Goal: Task Accomplishment & Management: Manage account settings

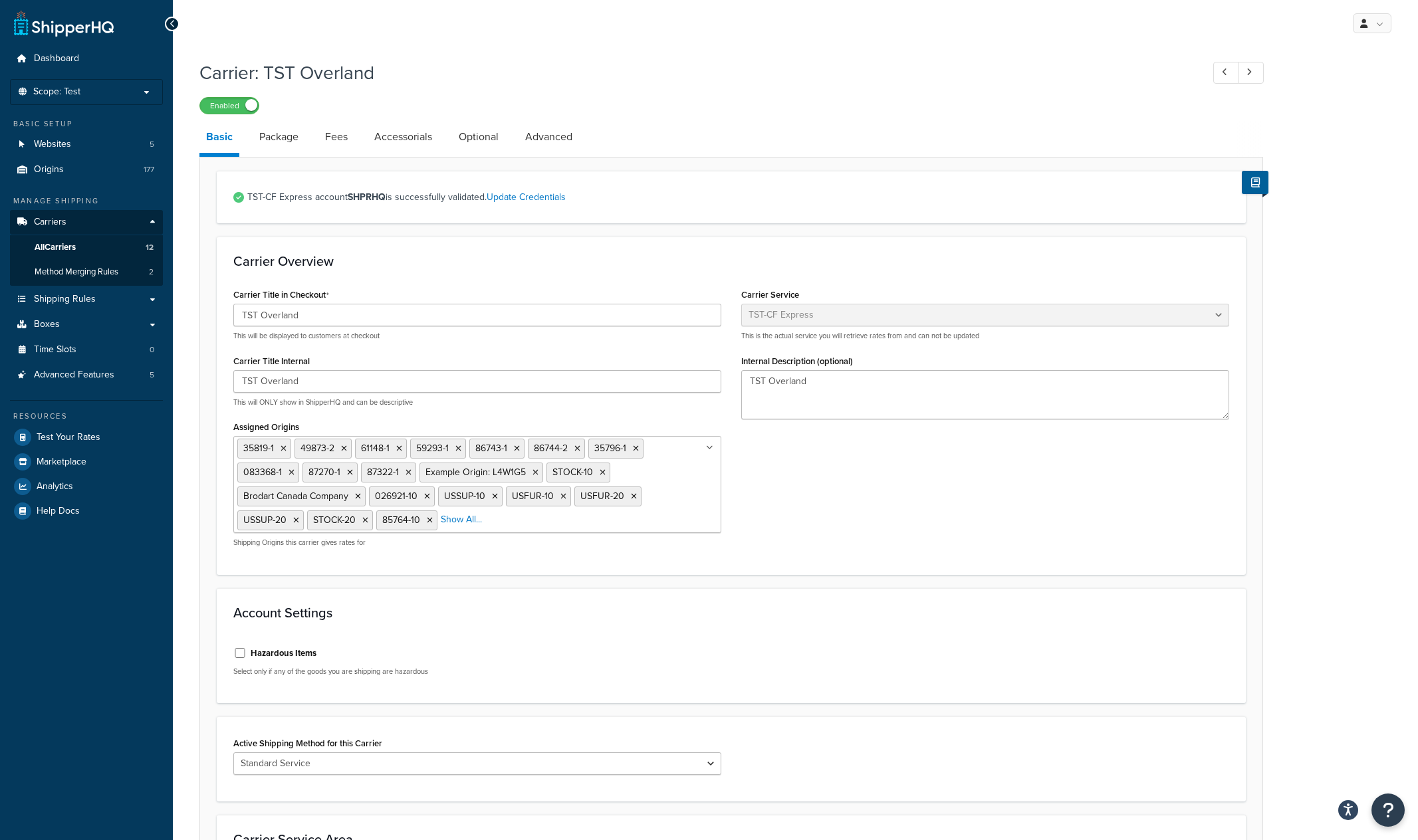
select select "tstOverlandFreight"
click at [49, 251] on span "All Carriers" at bounding box center [55, 247] width 41 height 11
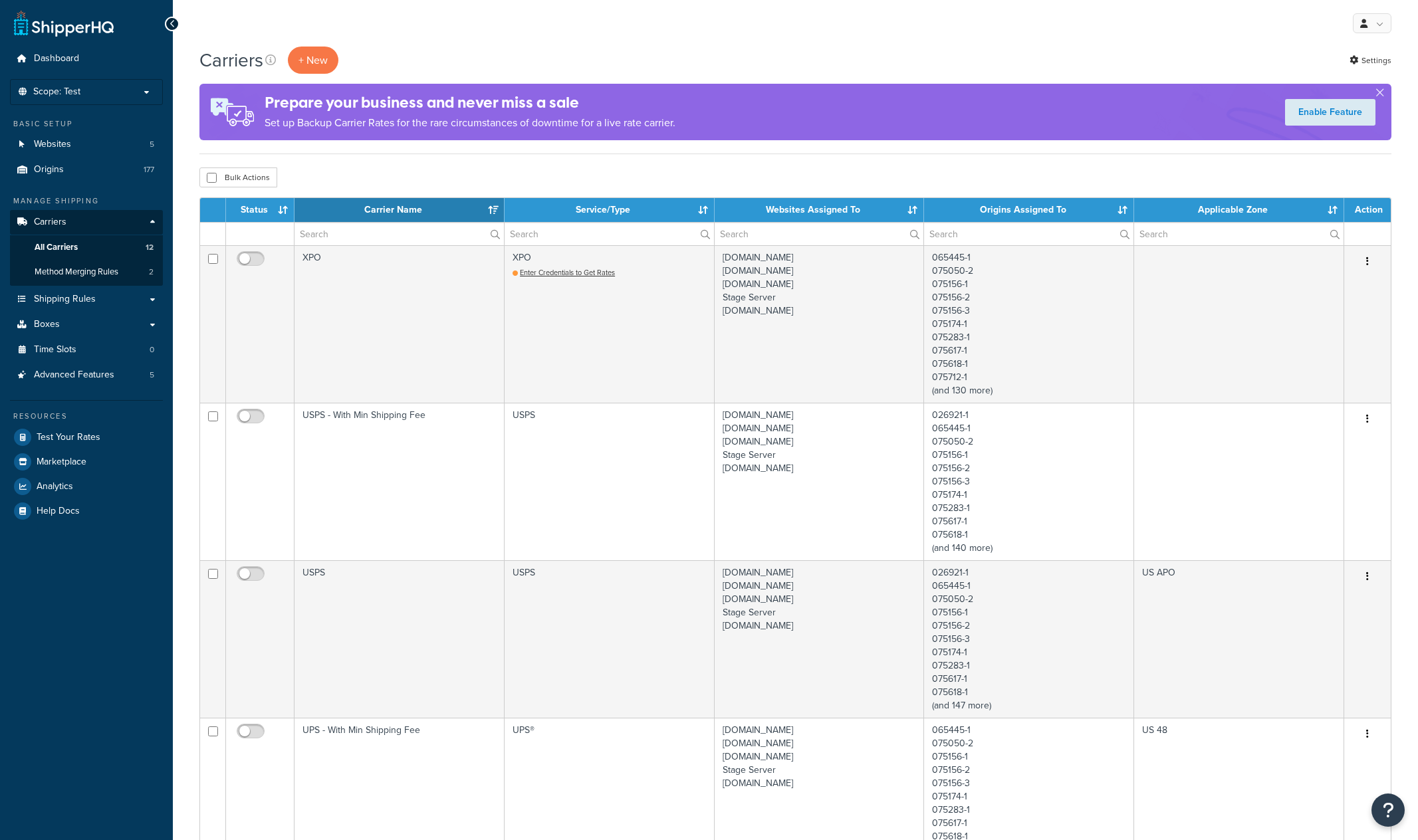
select select "15"
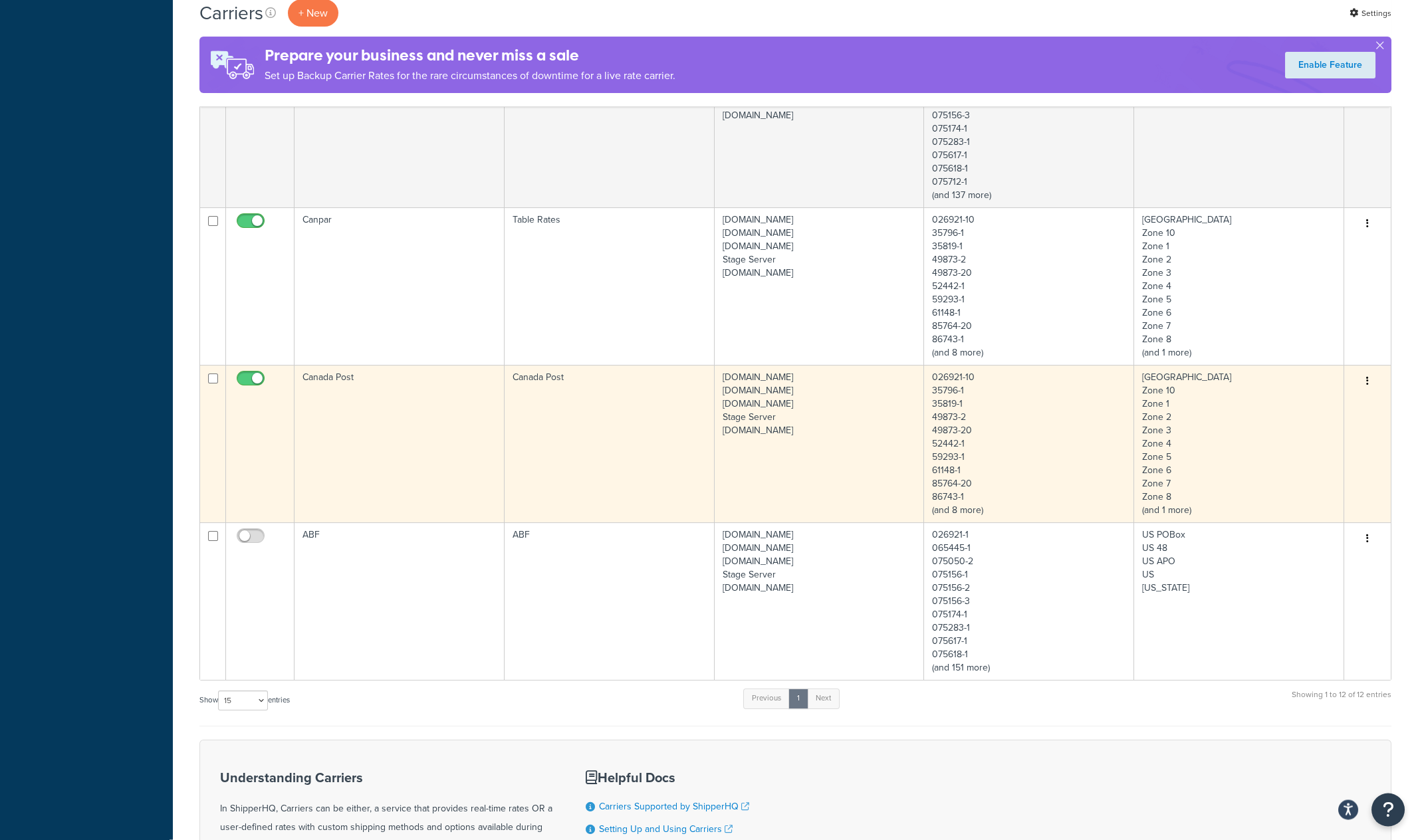
scroll to position [1457, 0]
click at [378, 437] on td "Canada Post" at bounding box center [400, 442] width 210 height 158
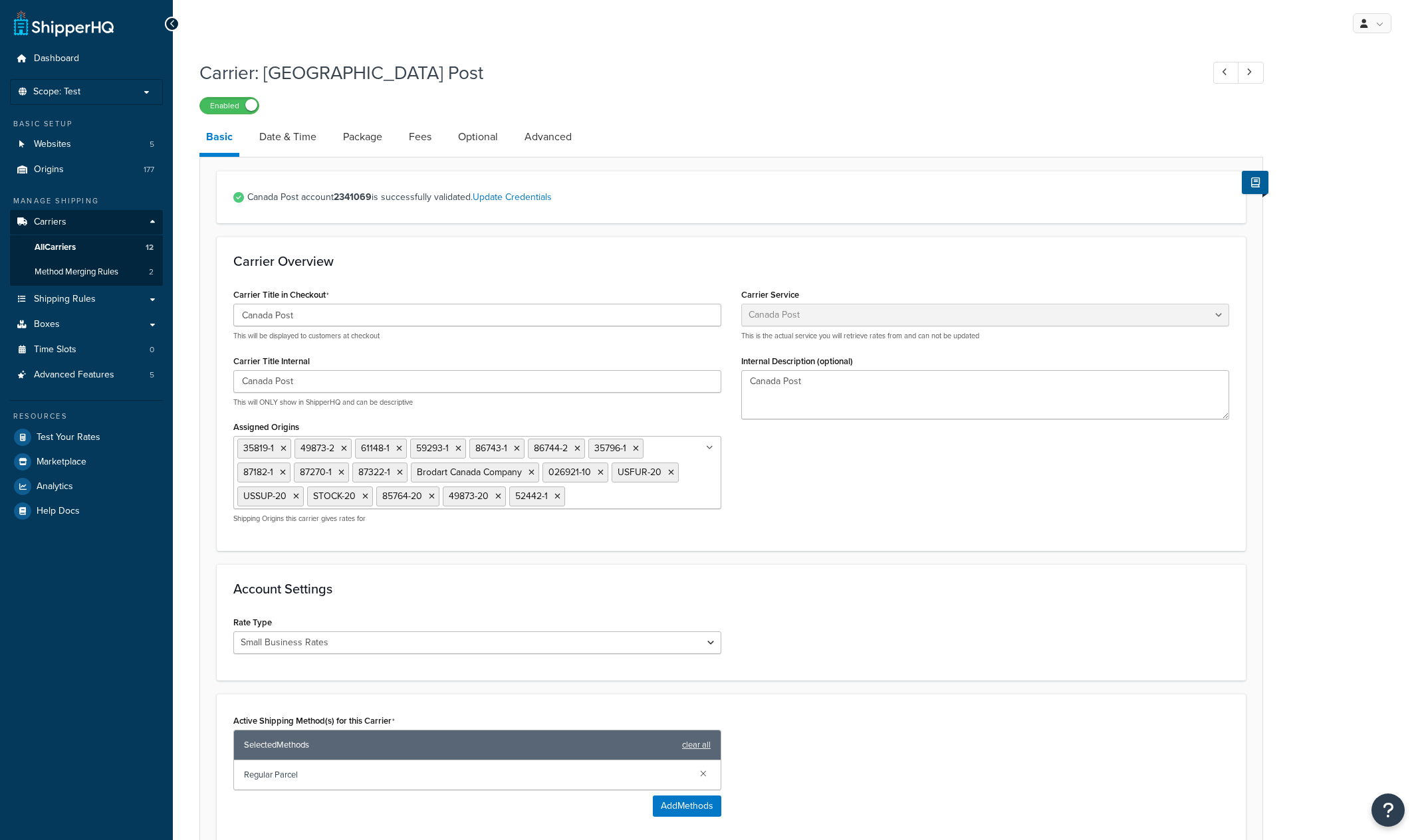
select select "canadaPost"
click at [538, 201] on link "Update Credentials" at bounding box center [512, 197] width 79 height 14
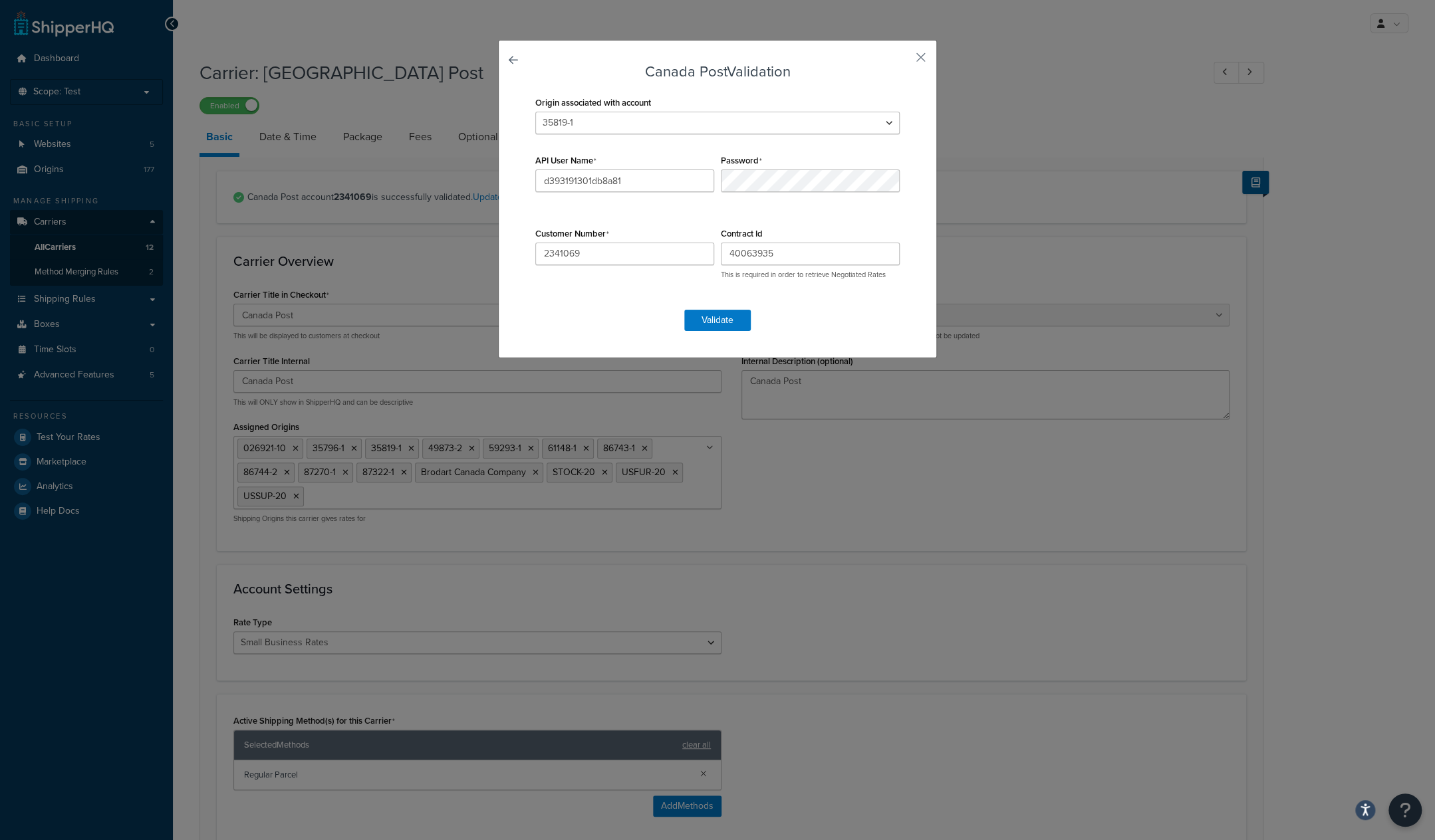
click at [823, 57] on div "Canada Post Validation Origin associated with account 026921-1 026921-10 065445…" at bounding box center [718, 199] width 439 height 318
click at [903, 61] on button "button" at bounding box center [902, 63] width 4 height 4
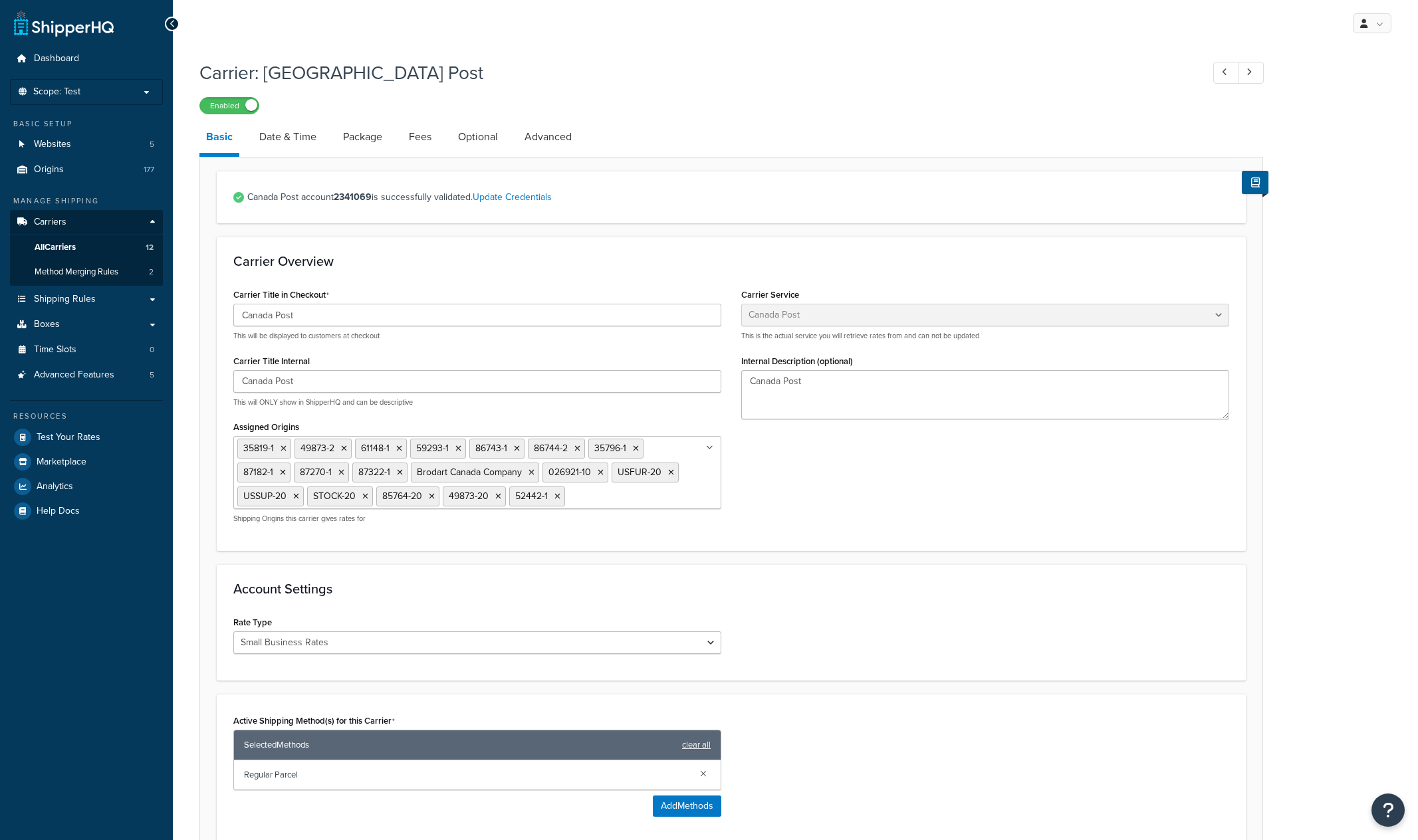
select select "canadaPost"
click at [87, 94] on p "Scope: Test" at bounding box center [86, 92] width 141 height 11
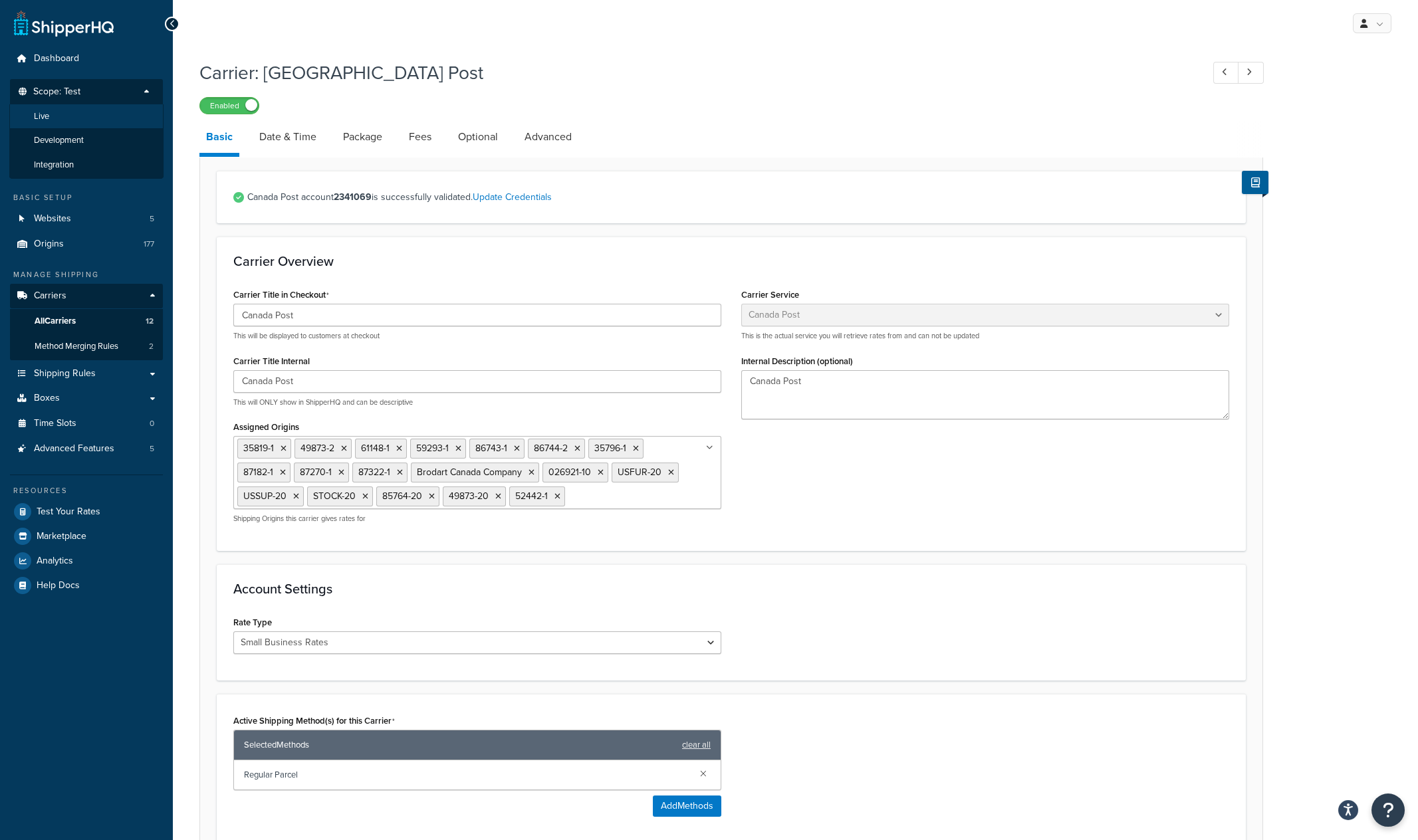
click at [73, 117] on li "Live" at bounding box center [86, 117] width 154 height 24
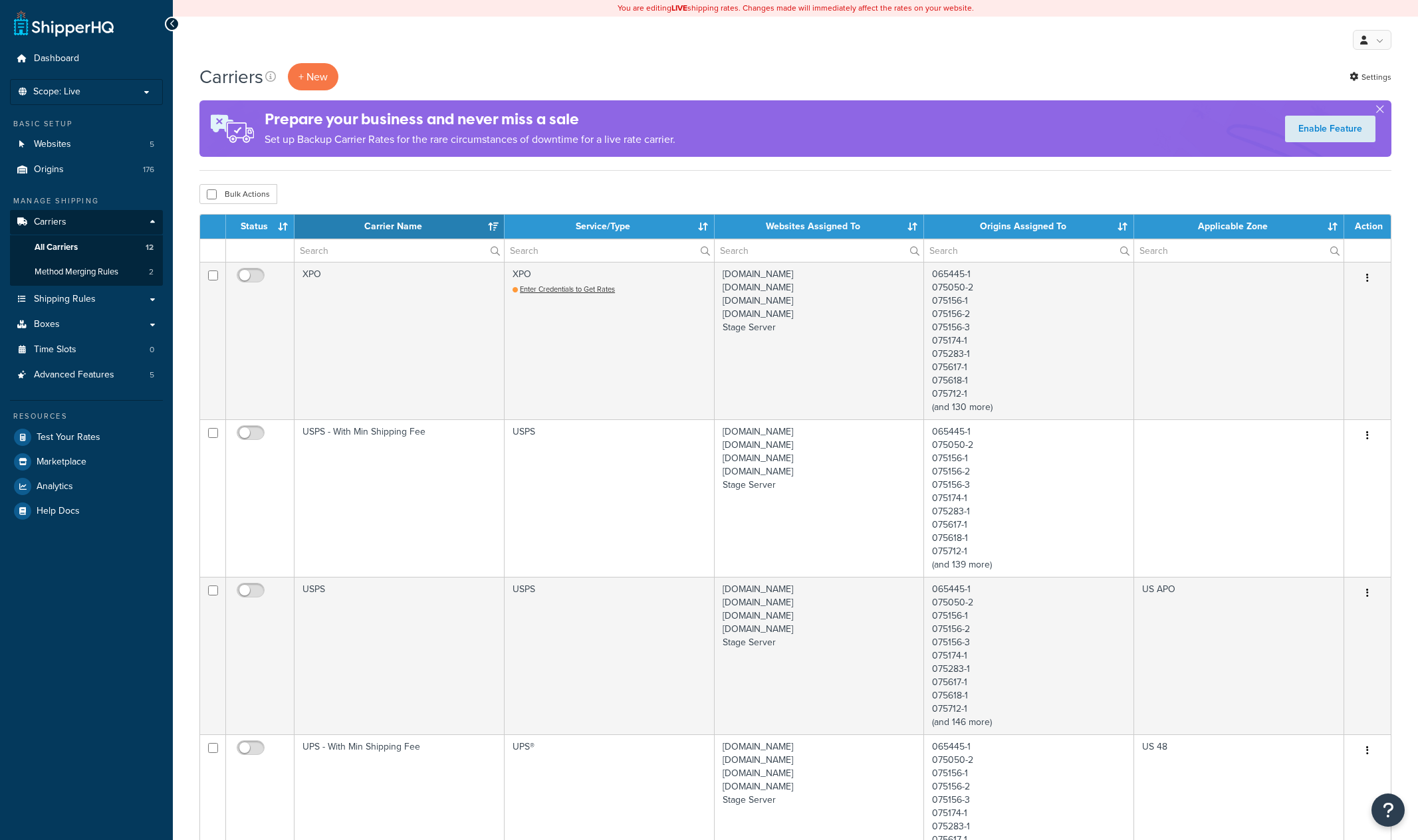
select select "15"
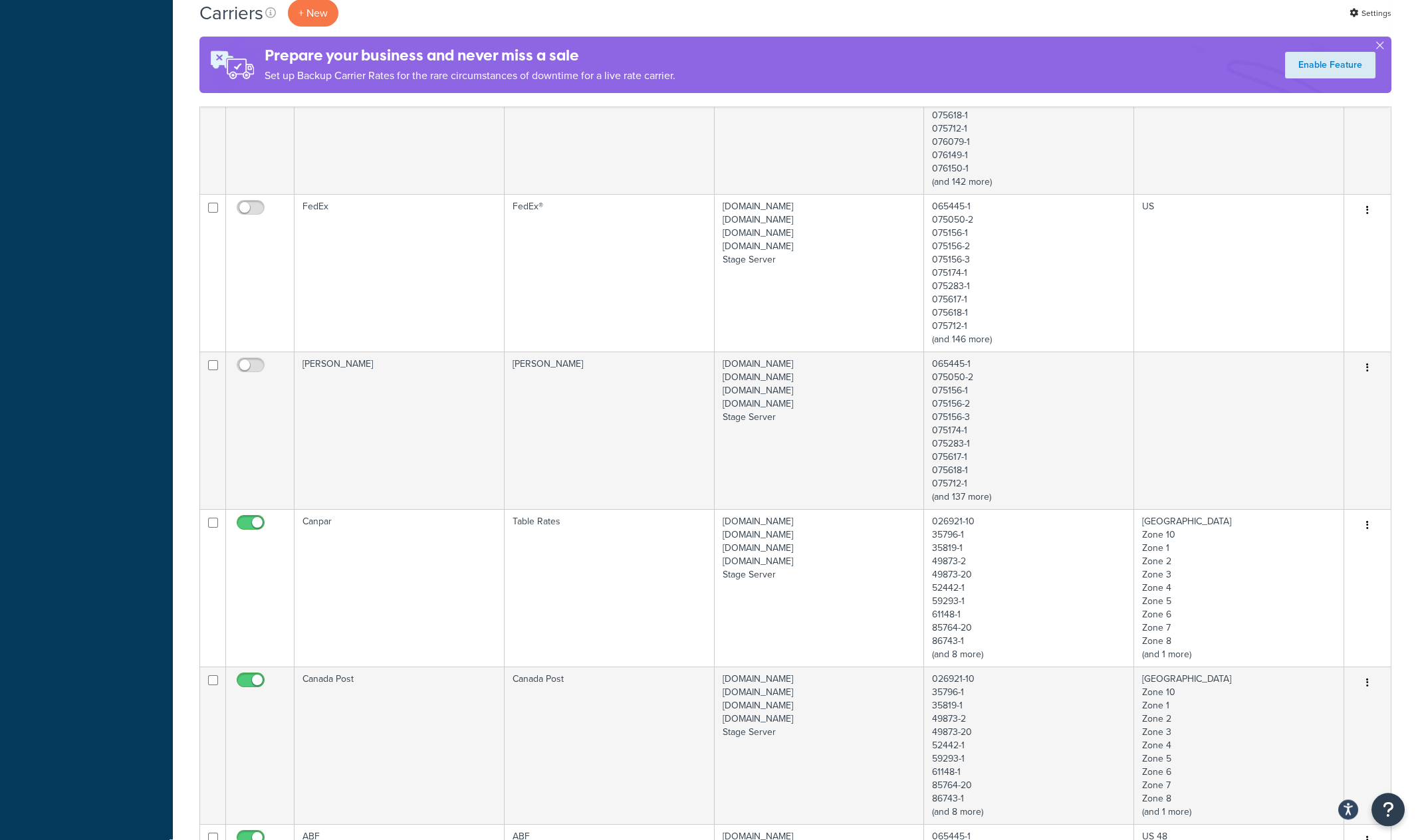
scroll to position [1319, 0]
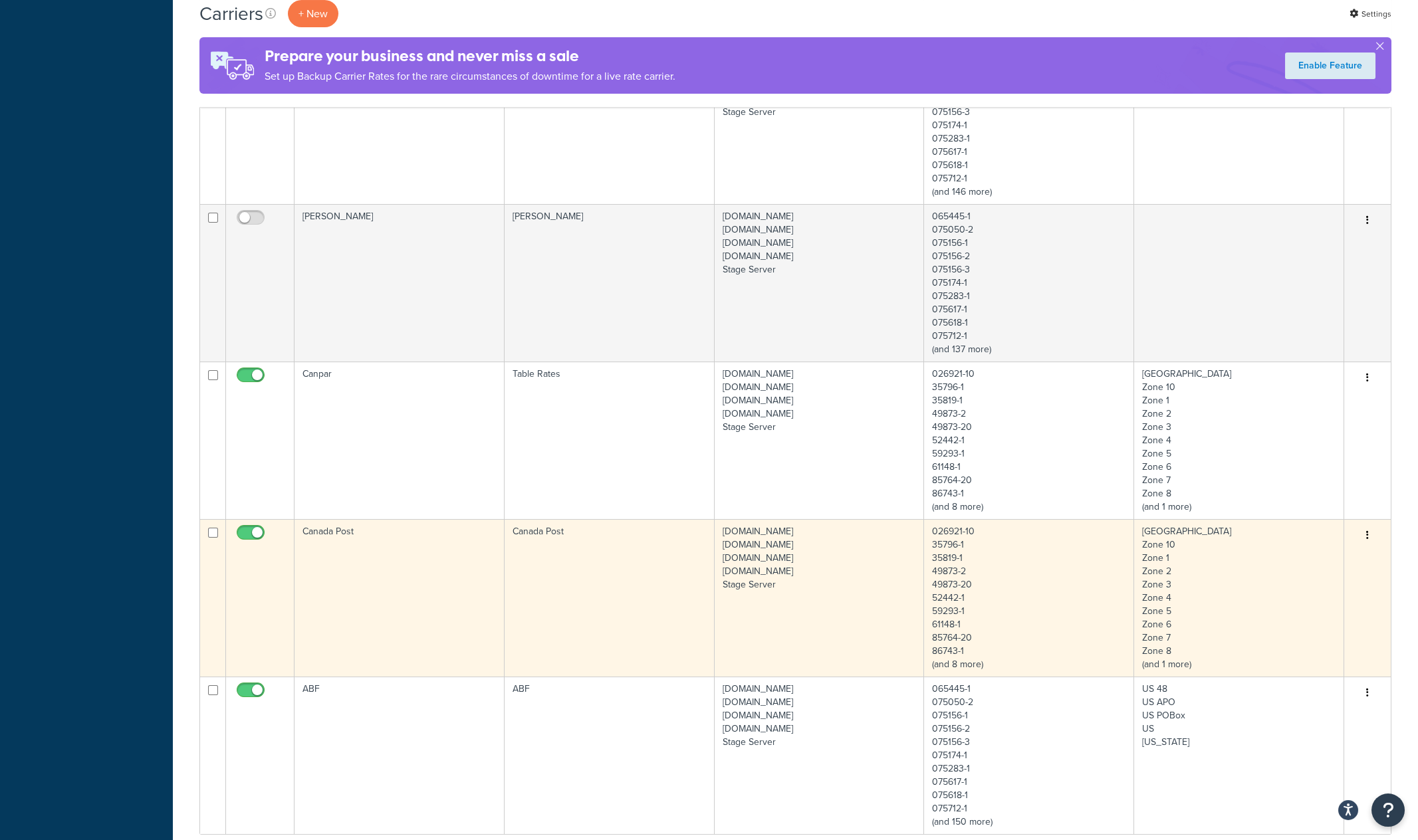
click at [455, 608] on td "Canada Post" at bounding box center [400, 597] width 210 height 158
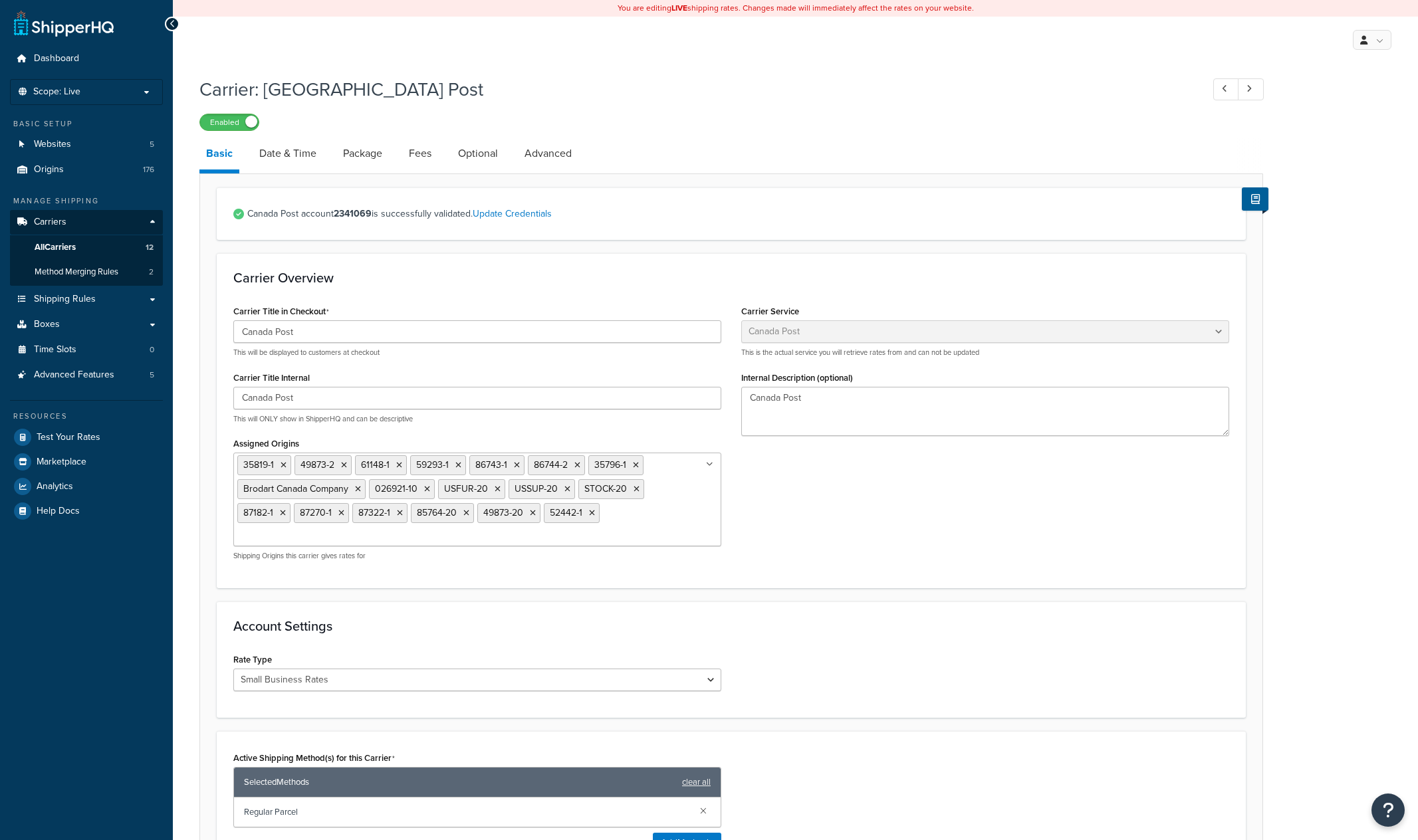
select select "canadaPost"
click at [546, 213] on link "Update Credentials" at bounding box center [512, 214] width 79 height 14
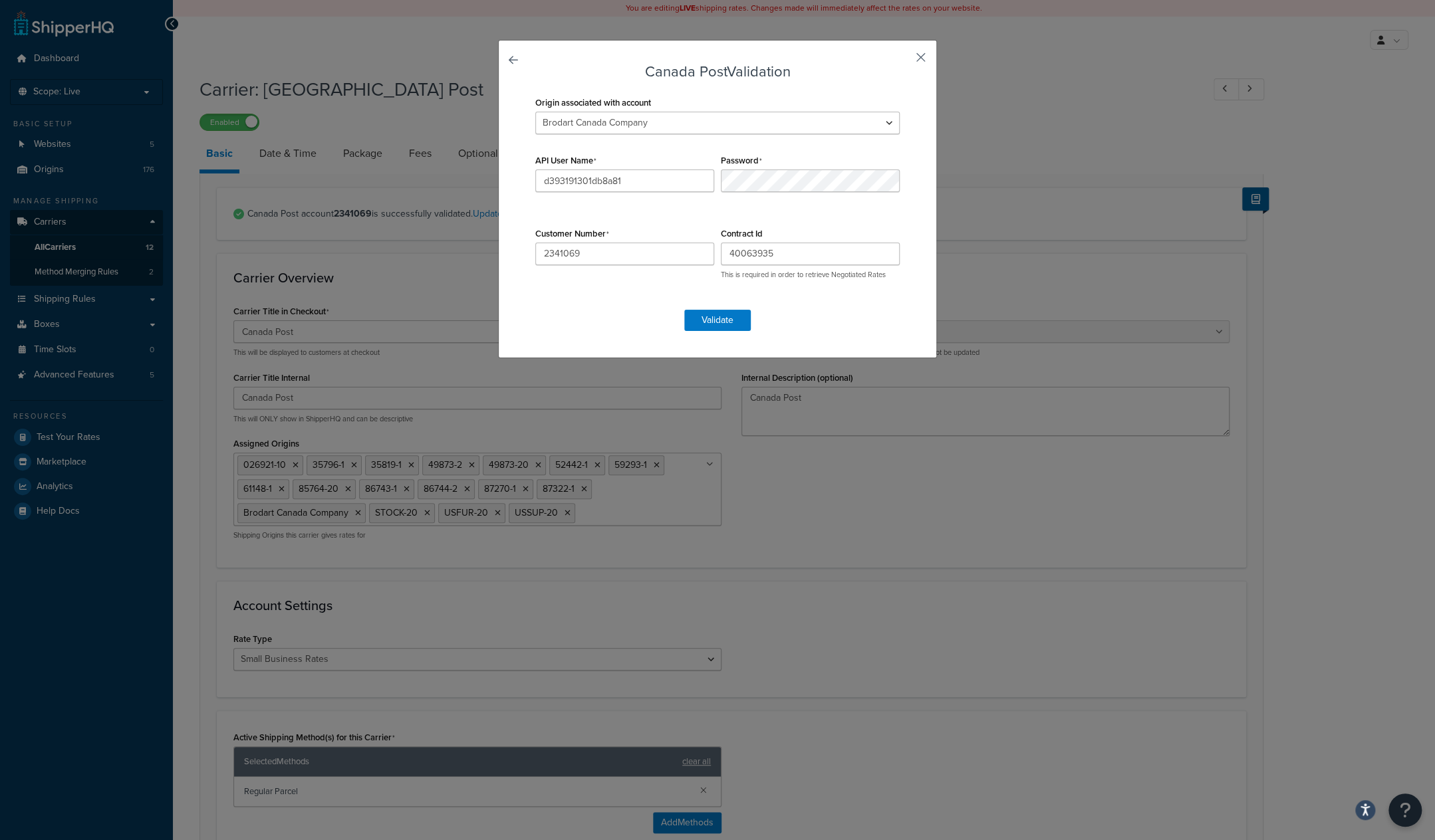
click at [903, 61] on button "button" at bounding box center [902, 63] width 4 height 4
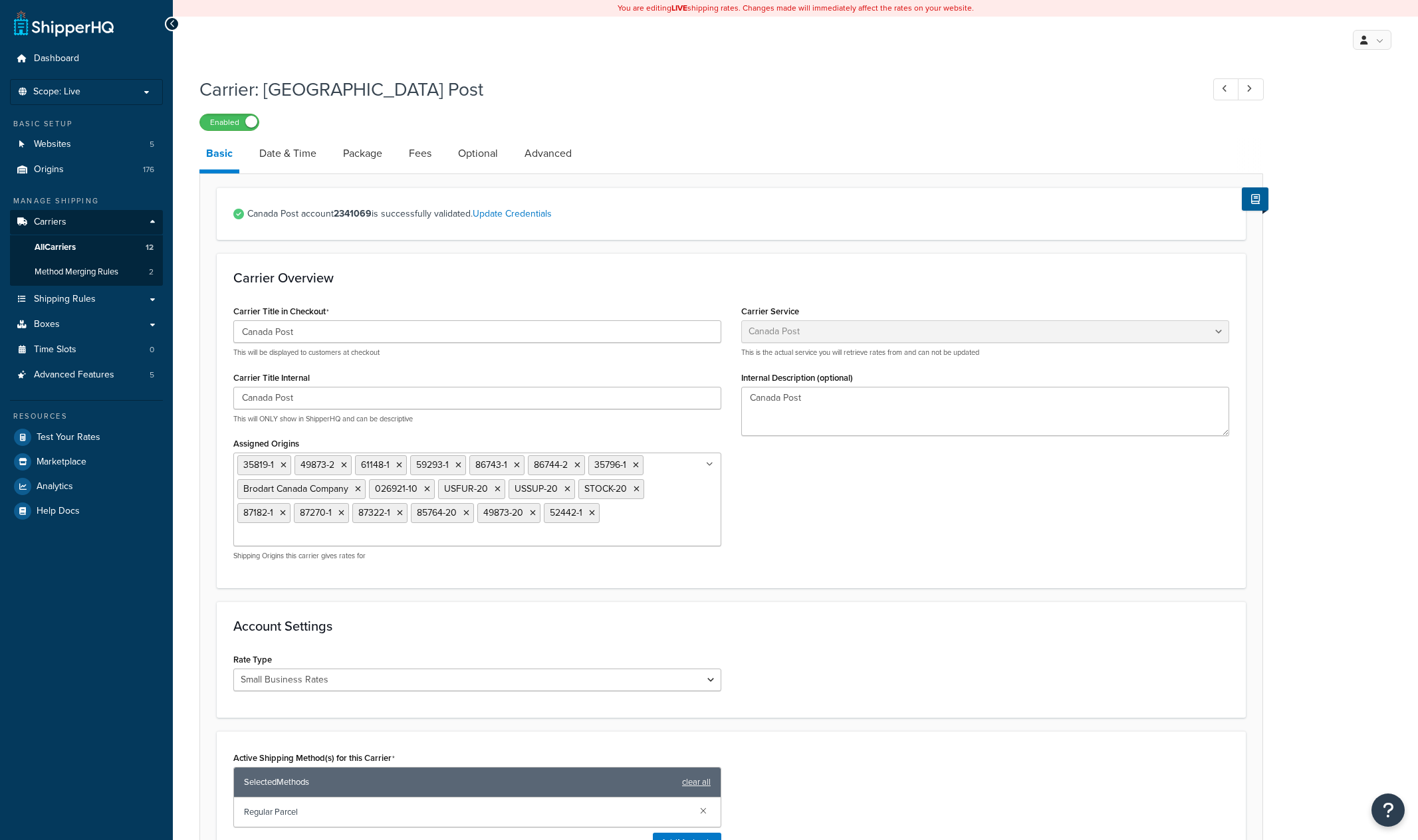
select select "canadaPost"
click at [107, 94] on p "Scope: Live" at bounding box center [86, 92] width 141 height 11
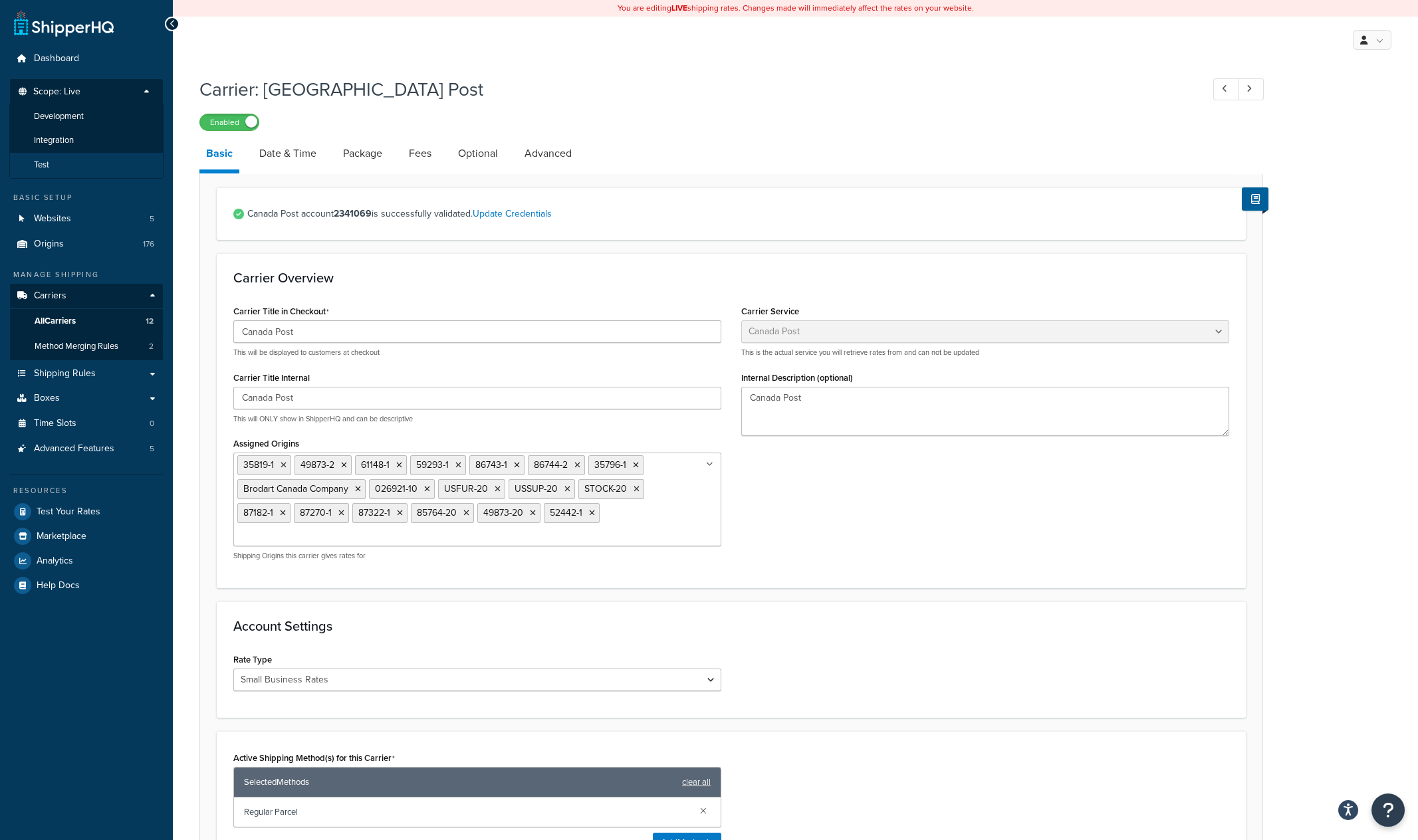
click at [49, 168] on span "Test" at bounding box center [41, 165] width 15 height 11
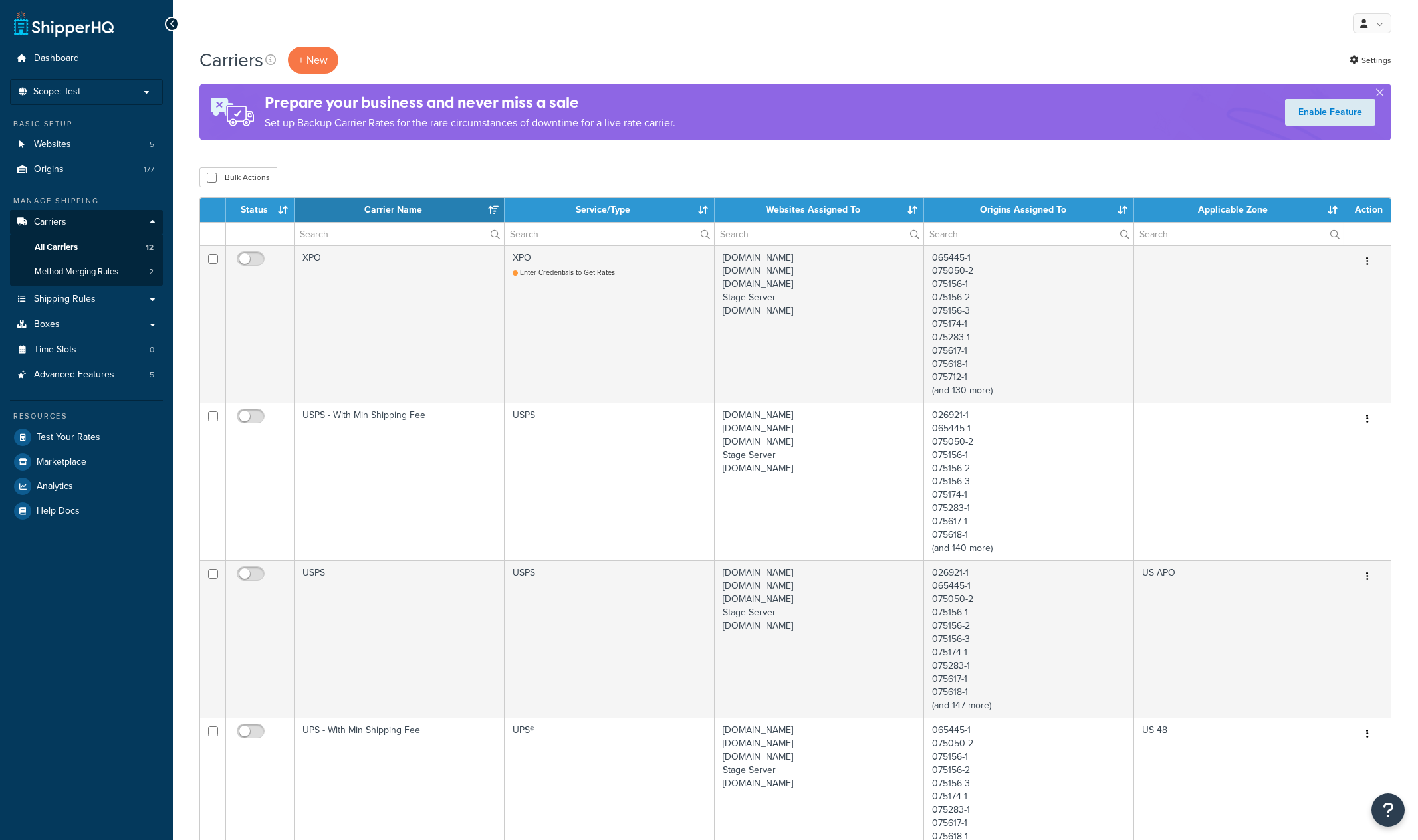
select select "15"
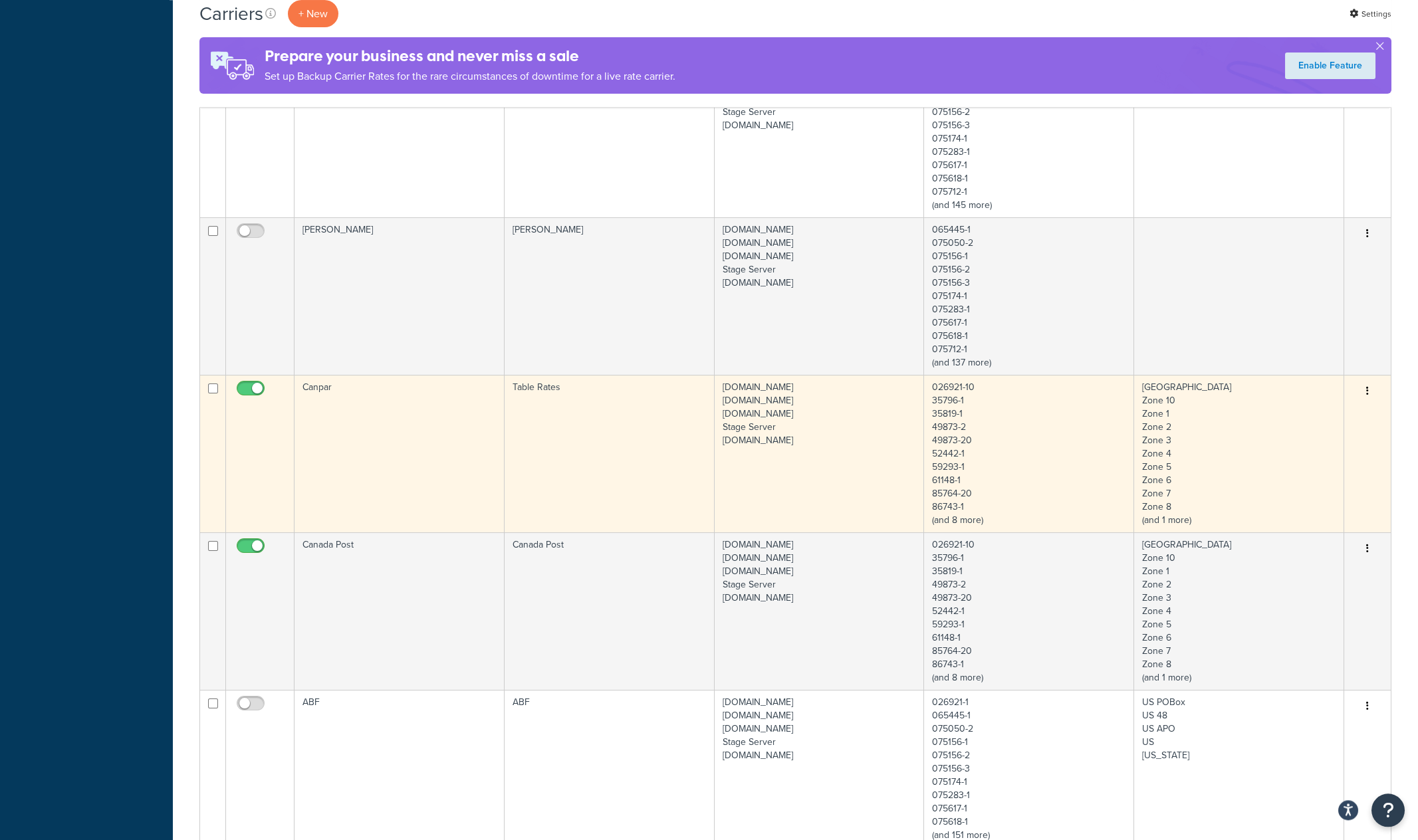
scroll to position [1388, 0]
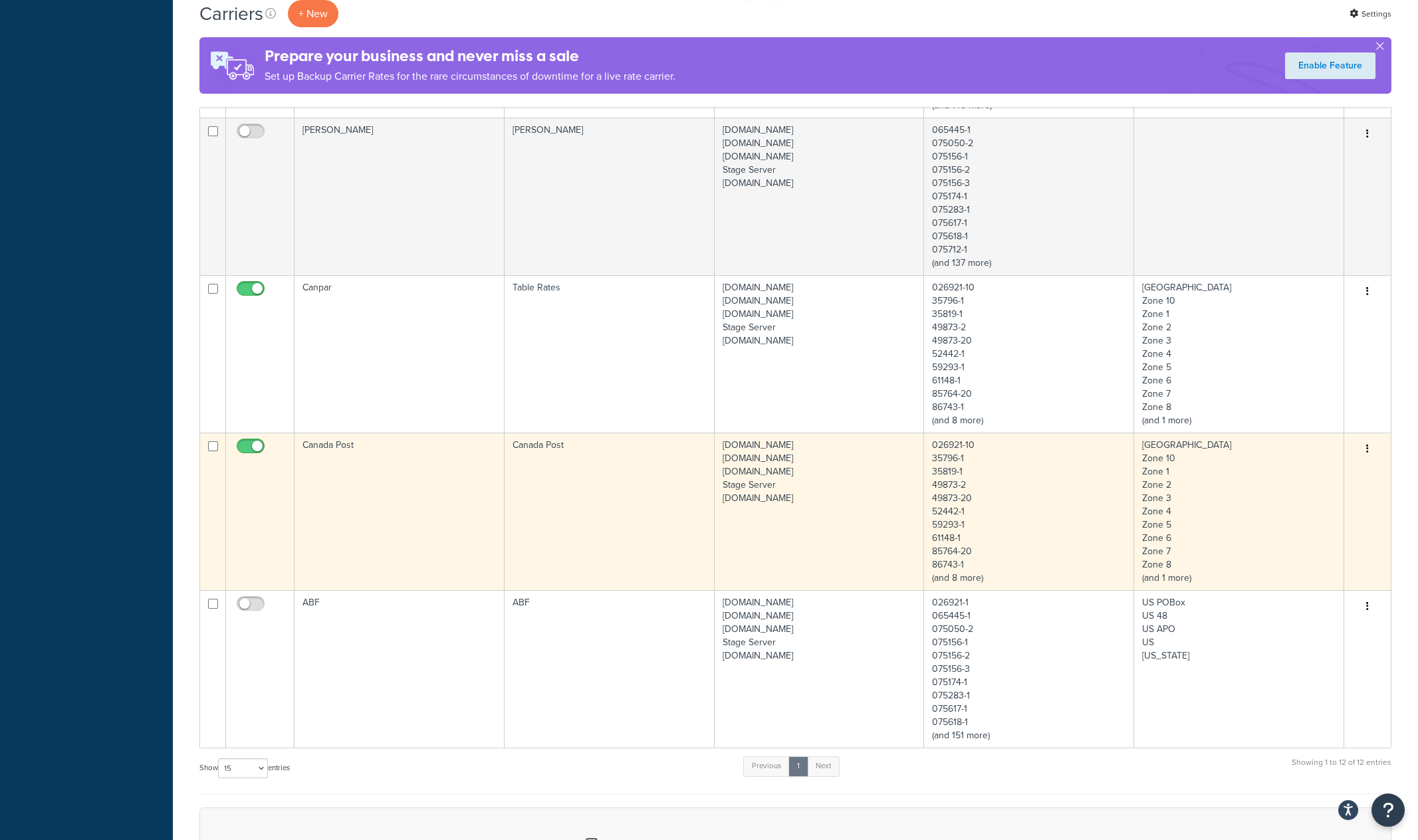
click at [408, 501] on td "Canada Post" at bounding box center [400, 511] width 210 height 158
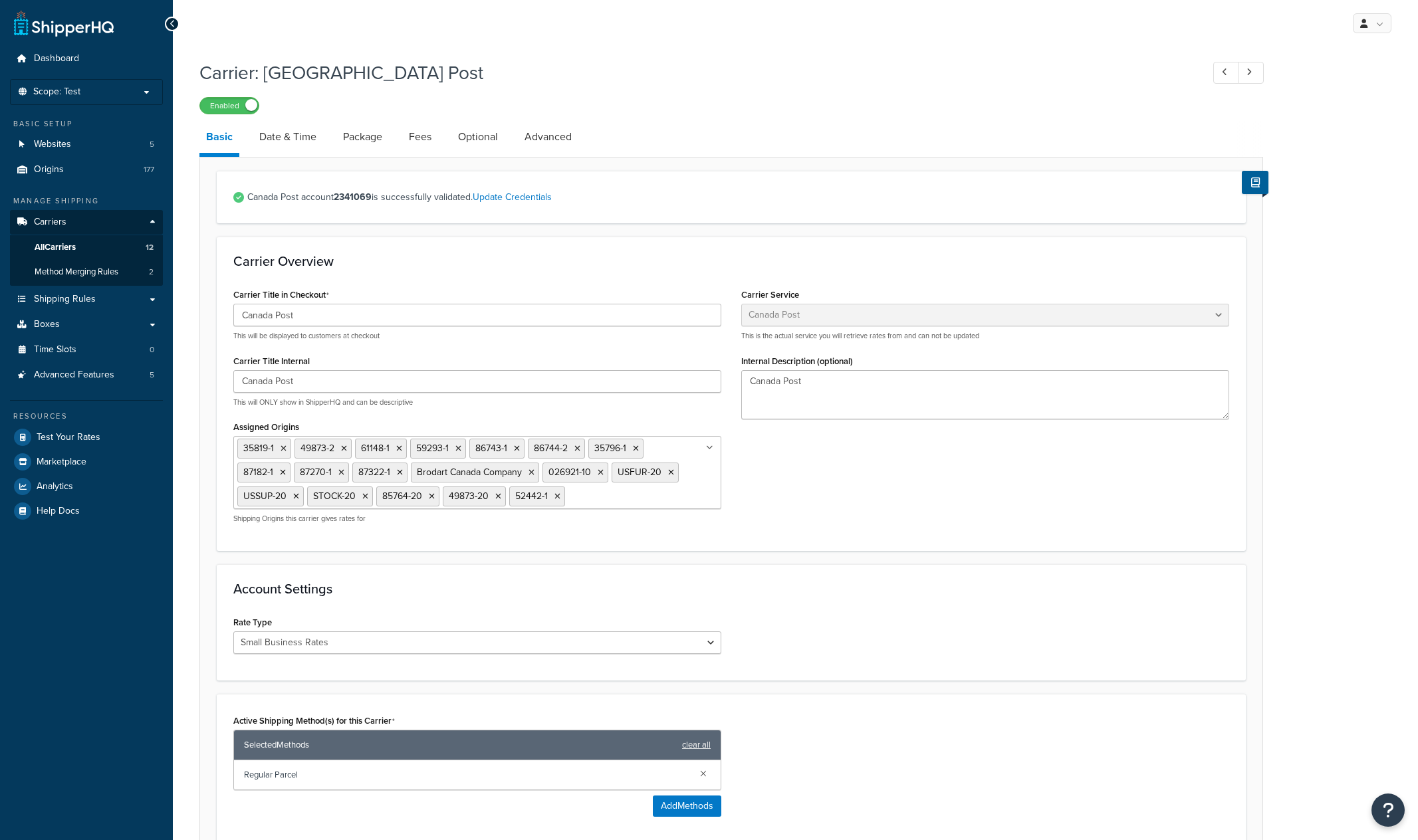
select select "canadaPost"
click at [531, 195] on link "Update Credentials" at bounding box center [512, 197] width 79 height 14
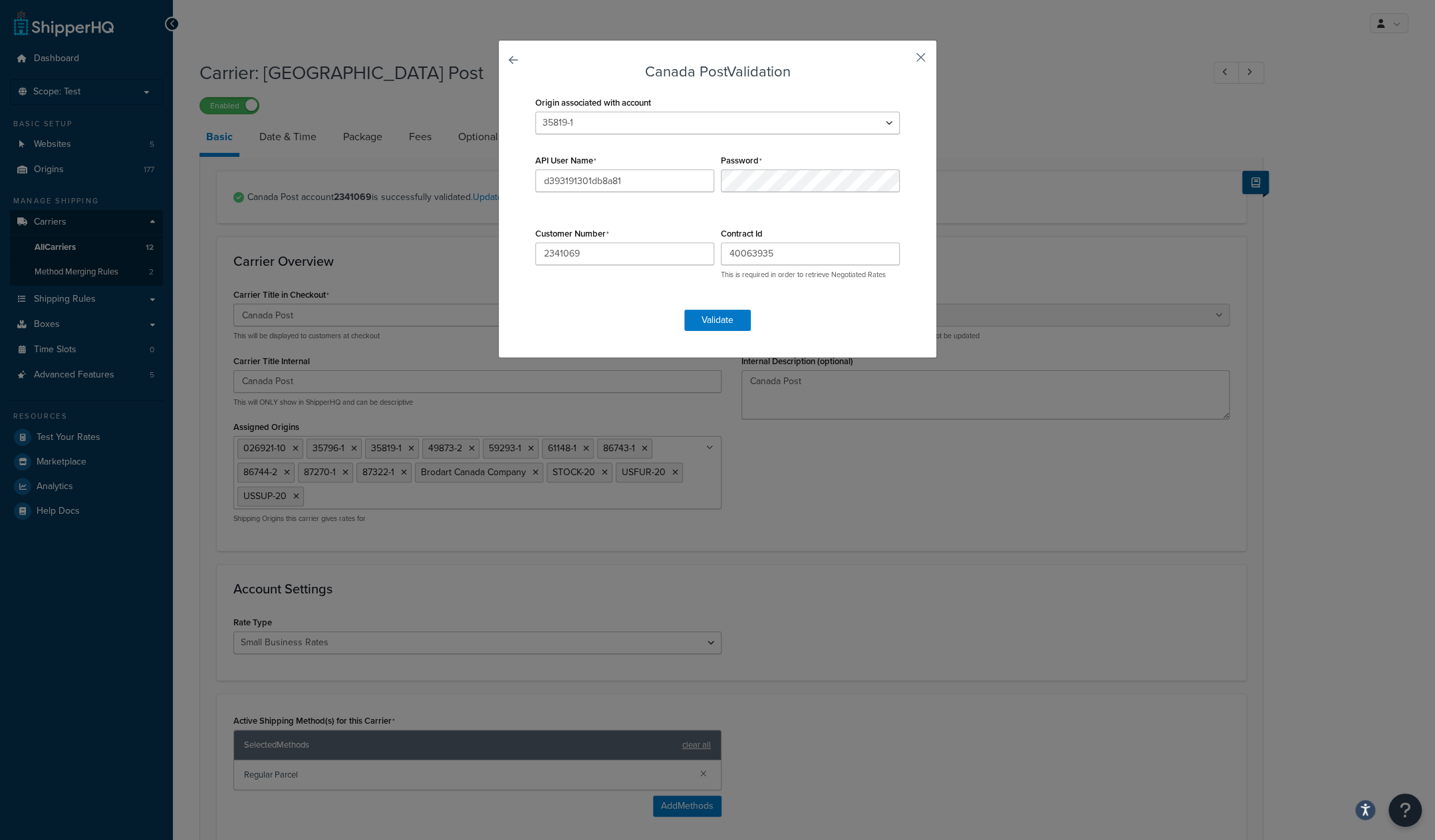
click at [903, 61] on button "button" at bounding box center [902, 63] width 4 height 4
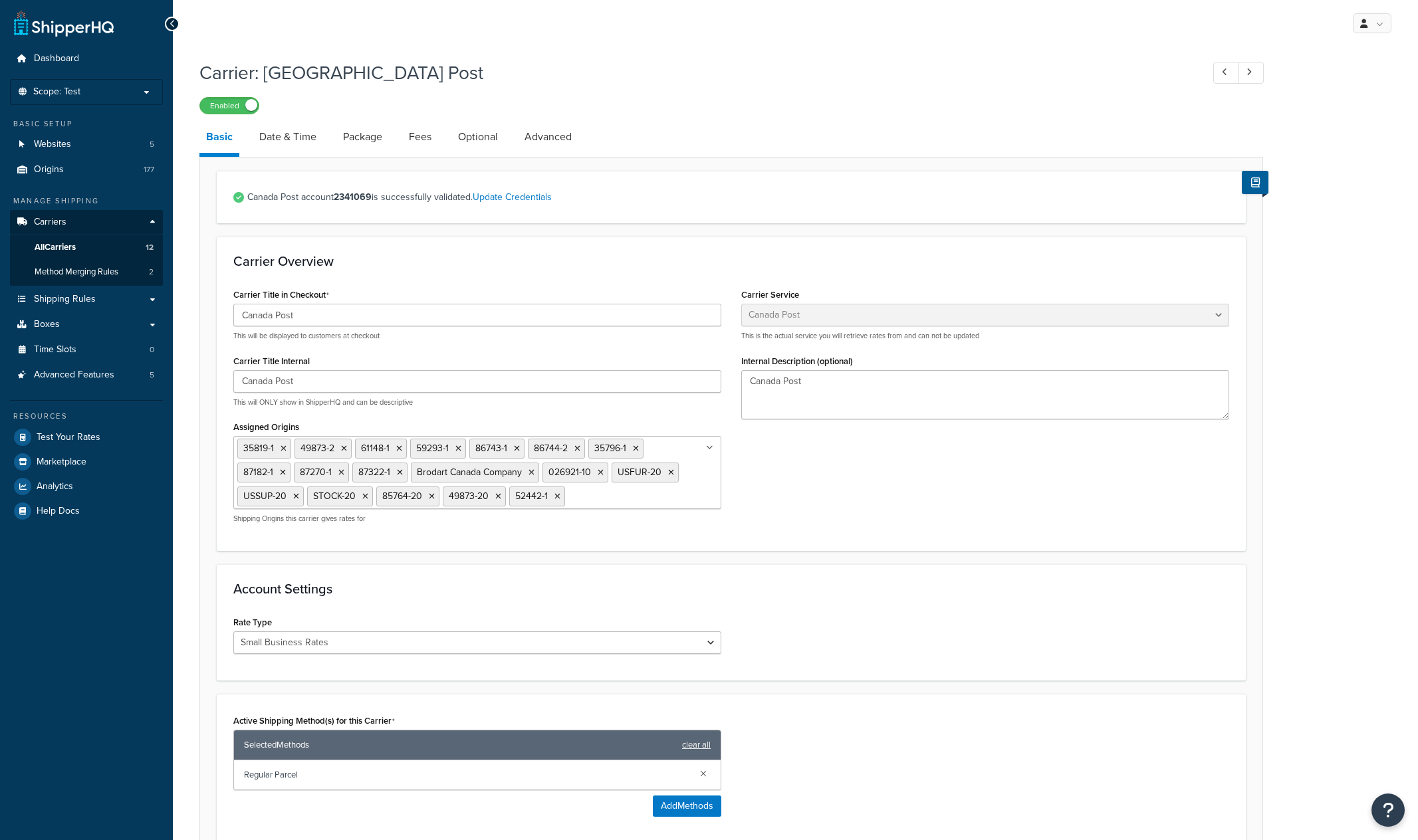
select select "canadaPost"
click at [60, 304] on span "Shipping Rules" at bounding box center [64, 300] width 62 height 11
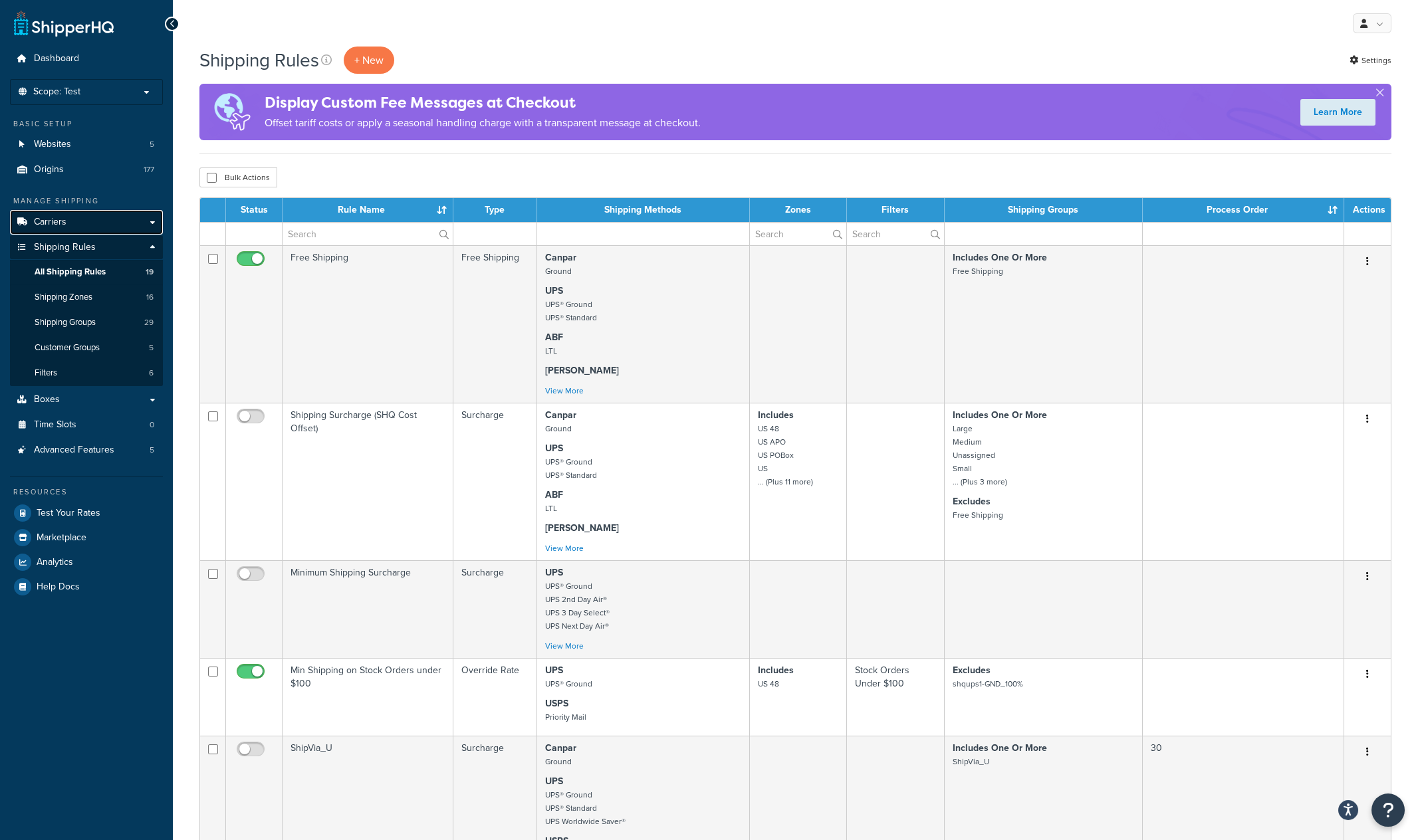
click at [86, 227] on link "Carriers" at bounding box center [87, 222] width 153 height 24
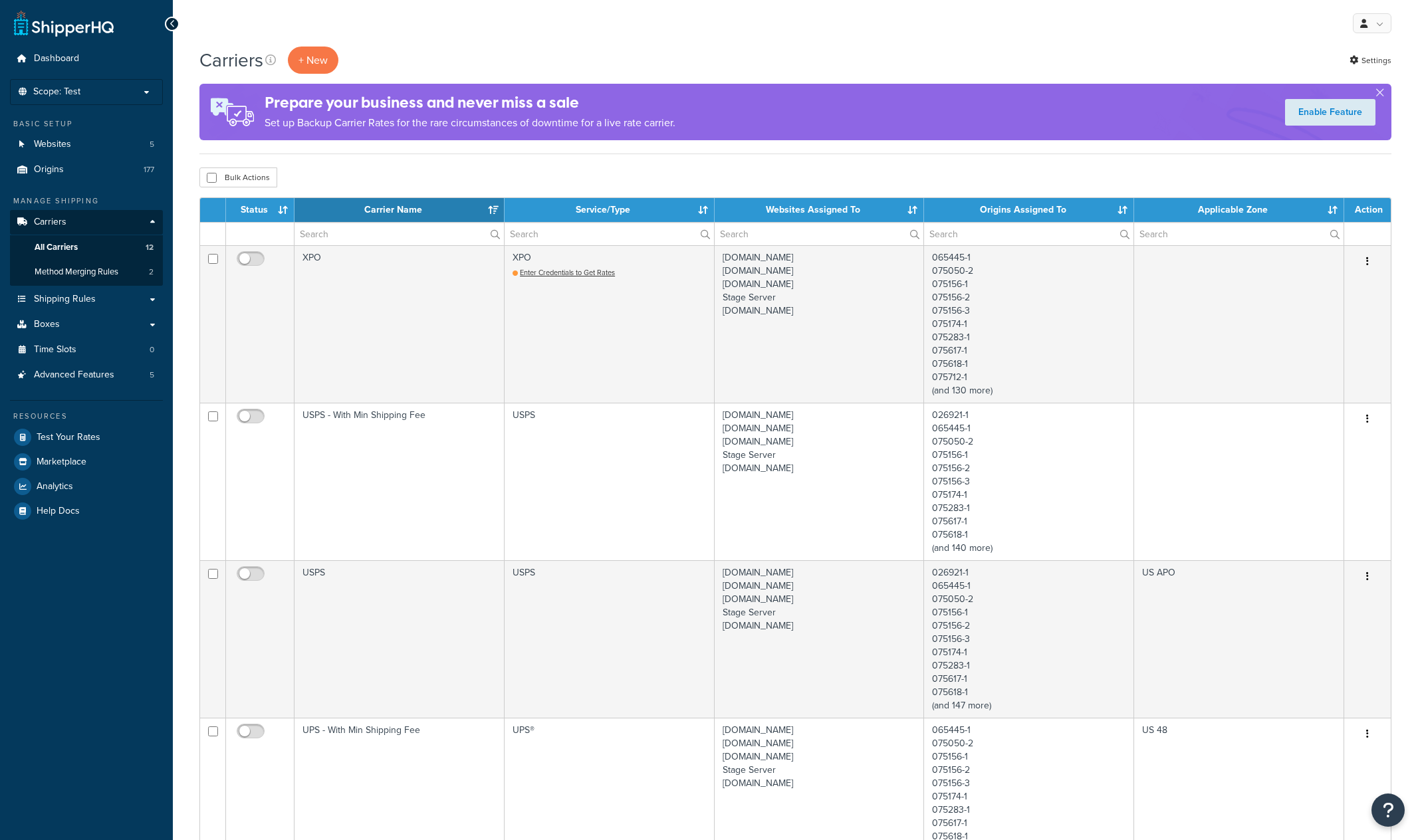
select select "15"
click at [66, 269] on span "Method Merging Rules" at bounding box center [77, 273] width 84 height 11
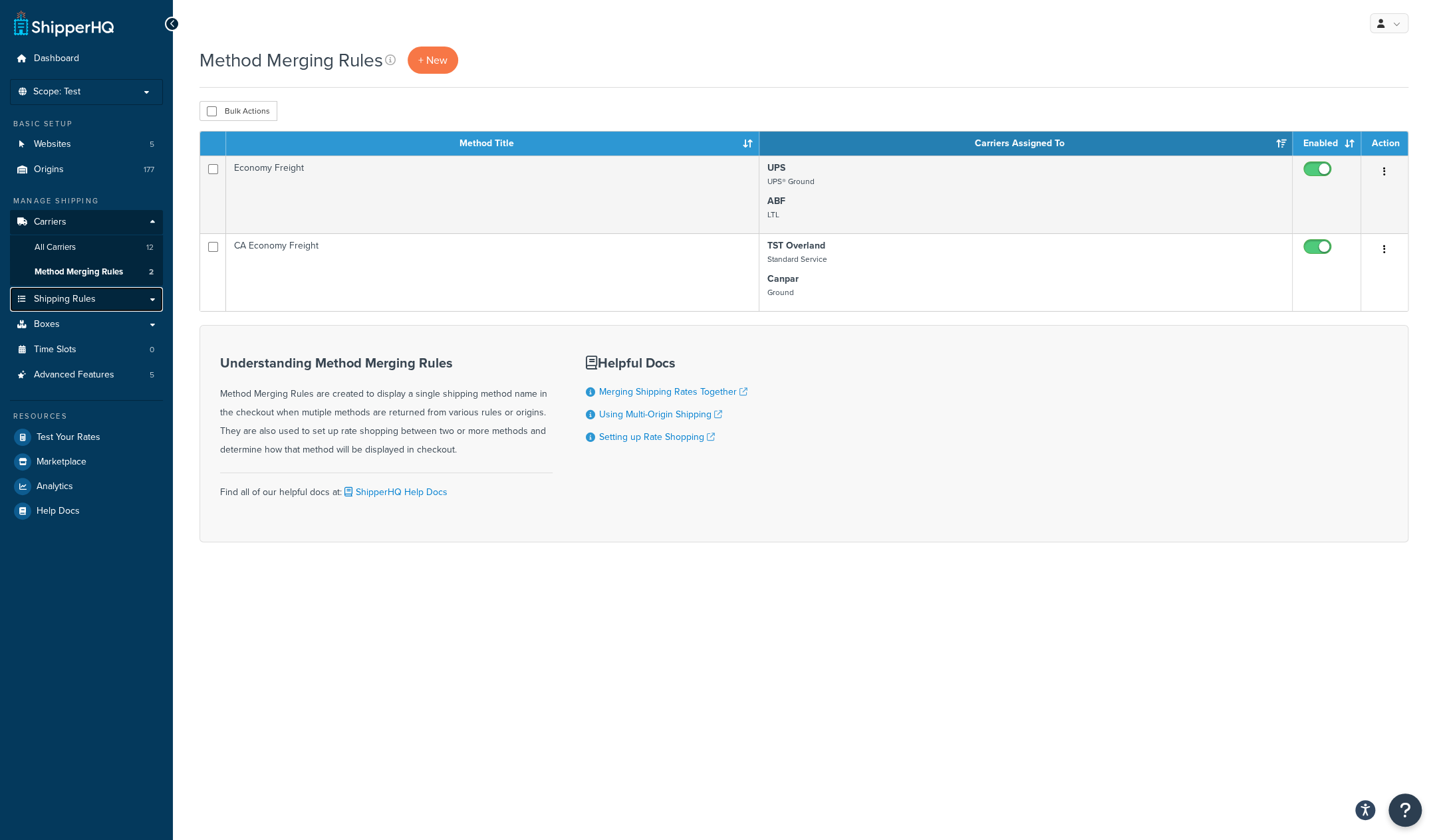
click at [66, 298] on span "Shipping Rules" at bounding box center [64, 300] width 62 height 11
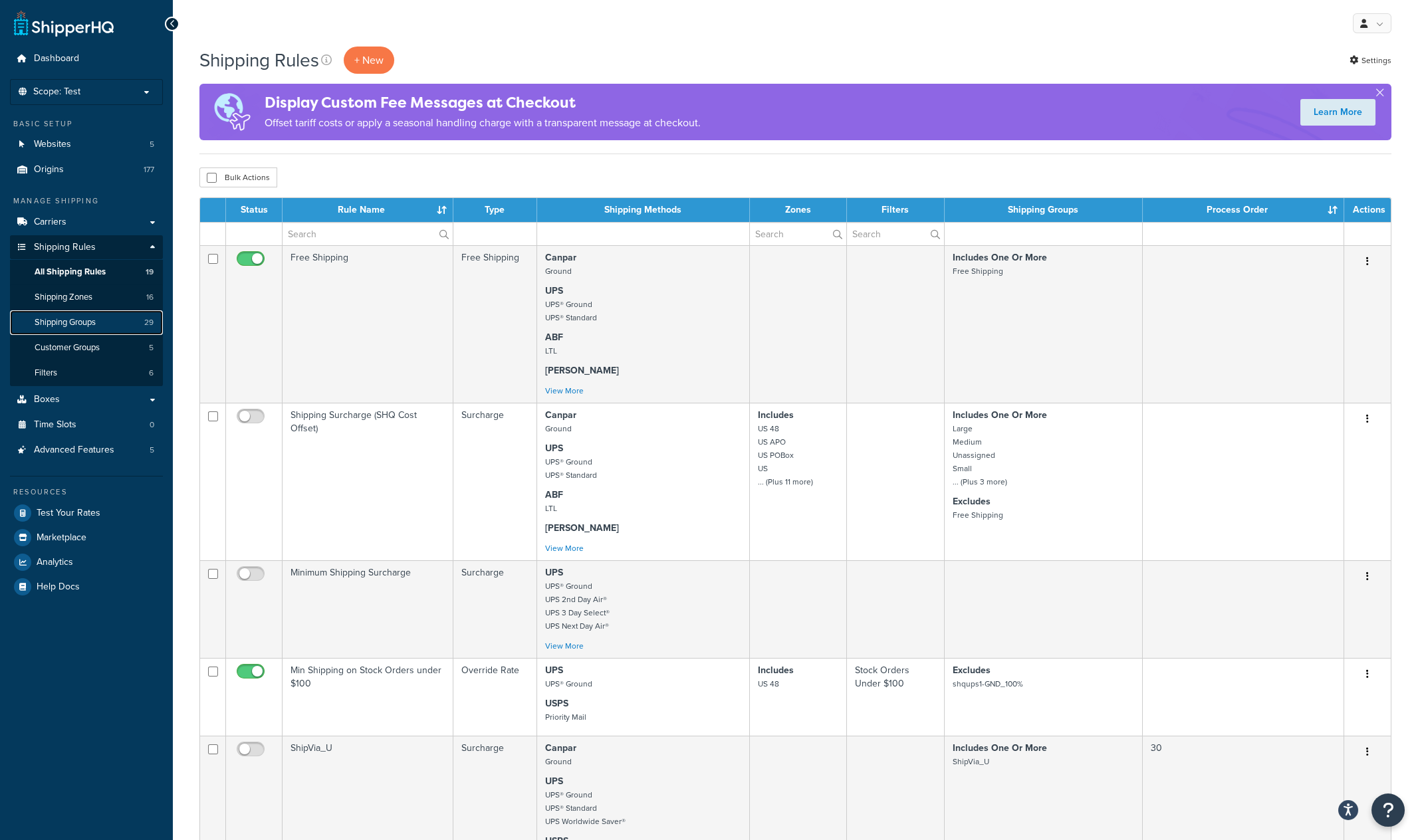
click at [77, 326] on span "Shipping Groups" at bounding box center [65, 323] width 62 height 11
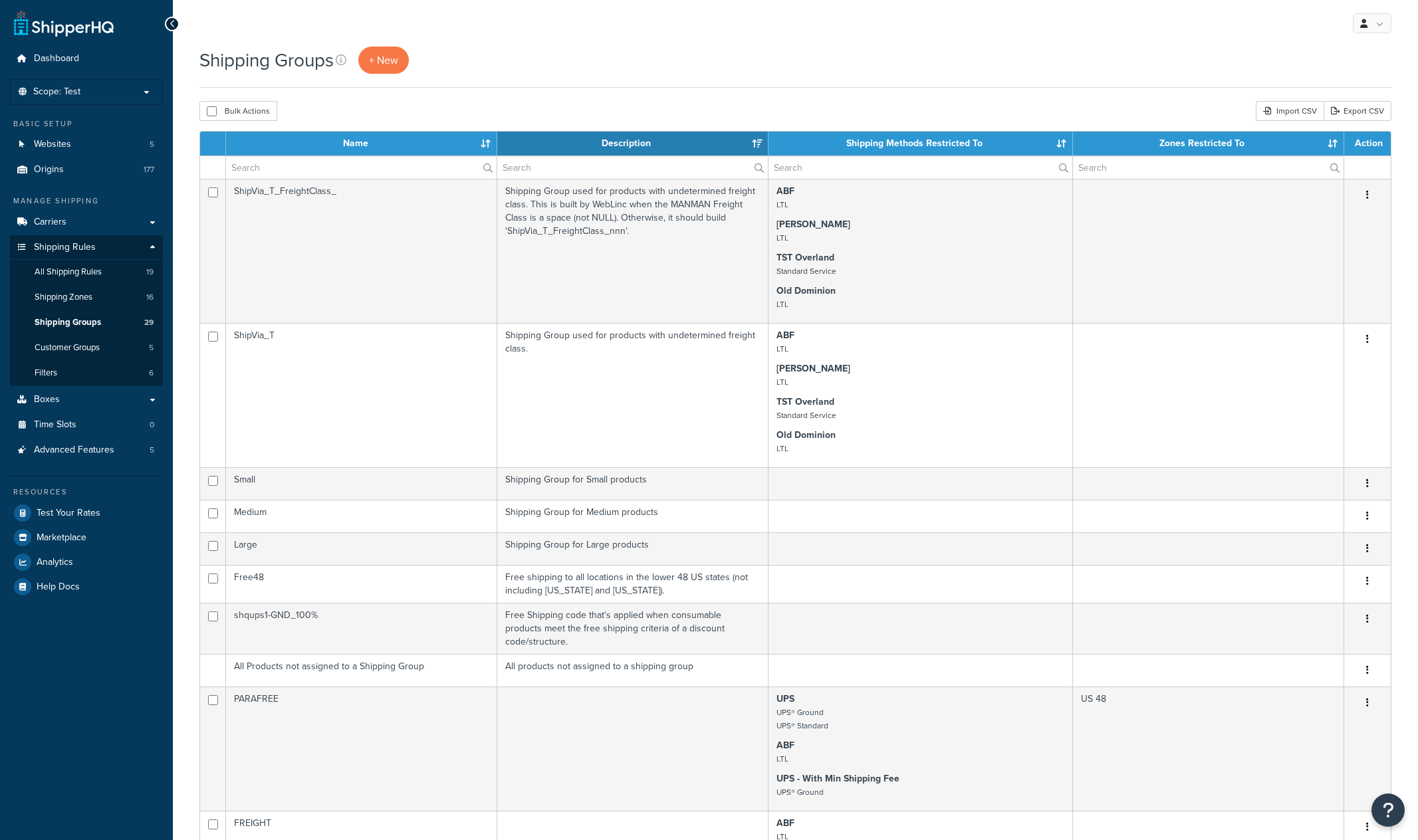
select select "15"
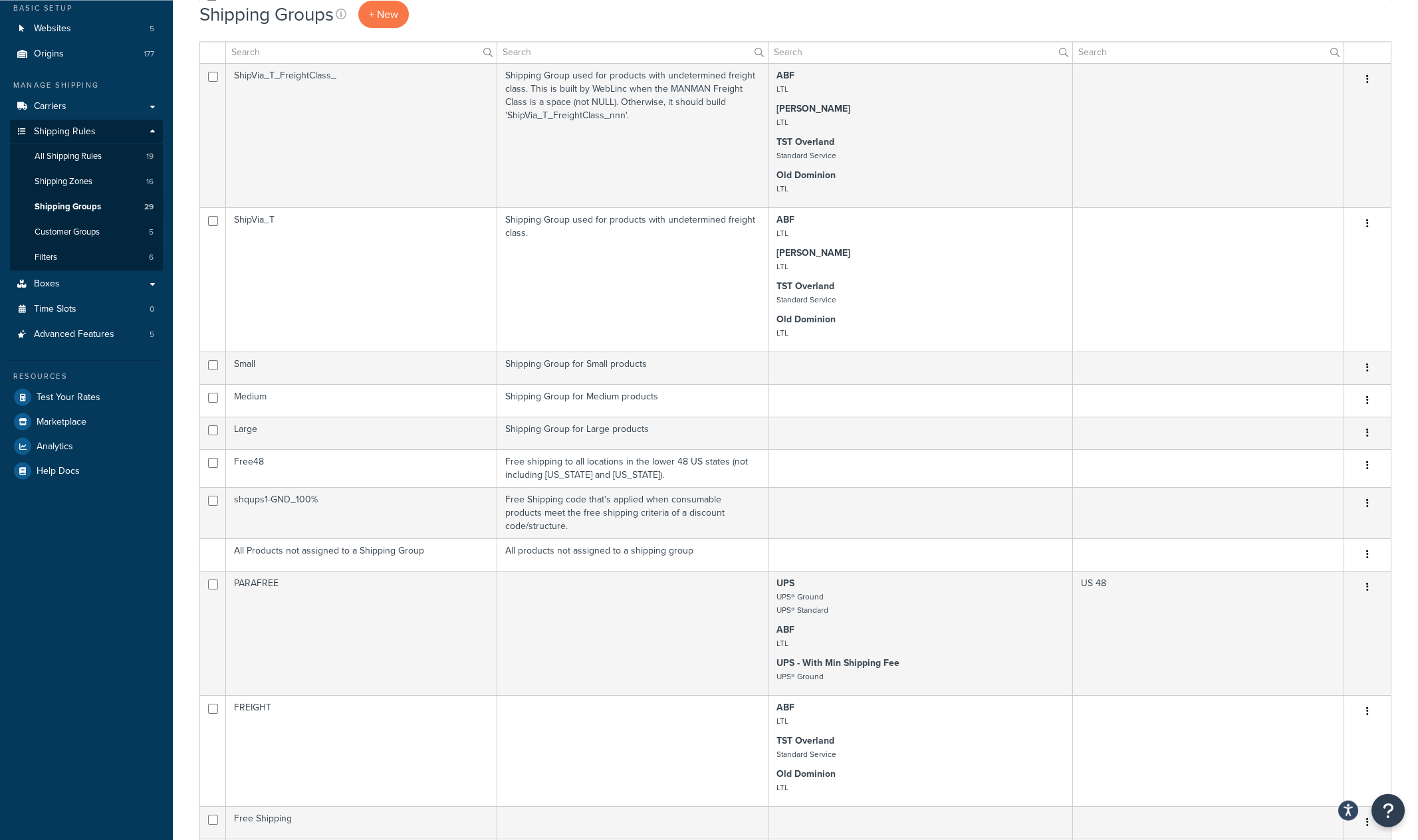
scroll to position [15, 0]
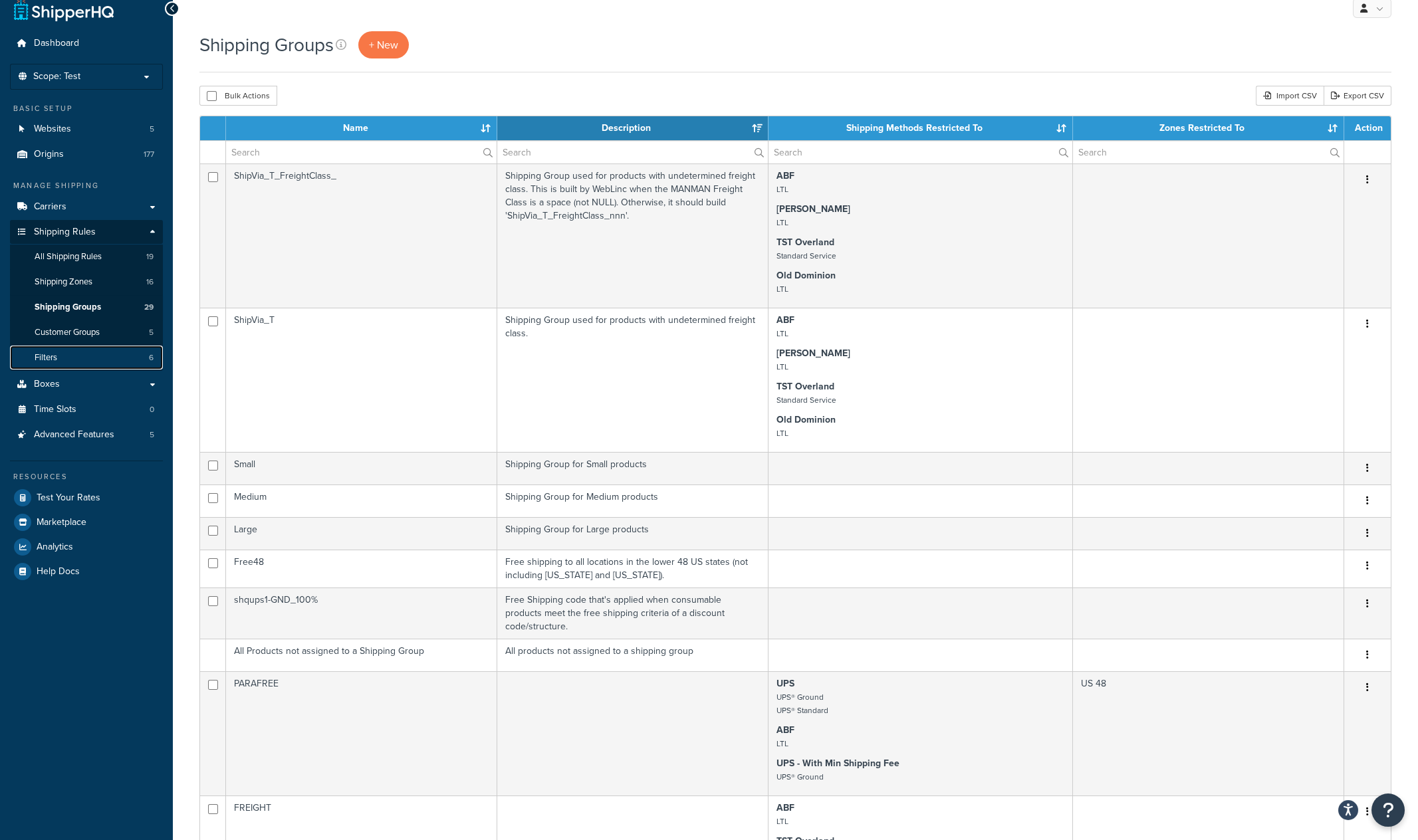
click at [89, 359] on link "Filters 6" at bounding box center [87, 357] width 153 height 24
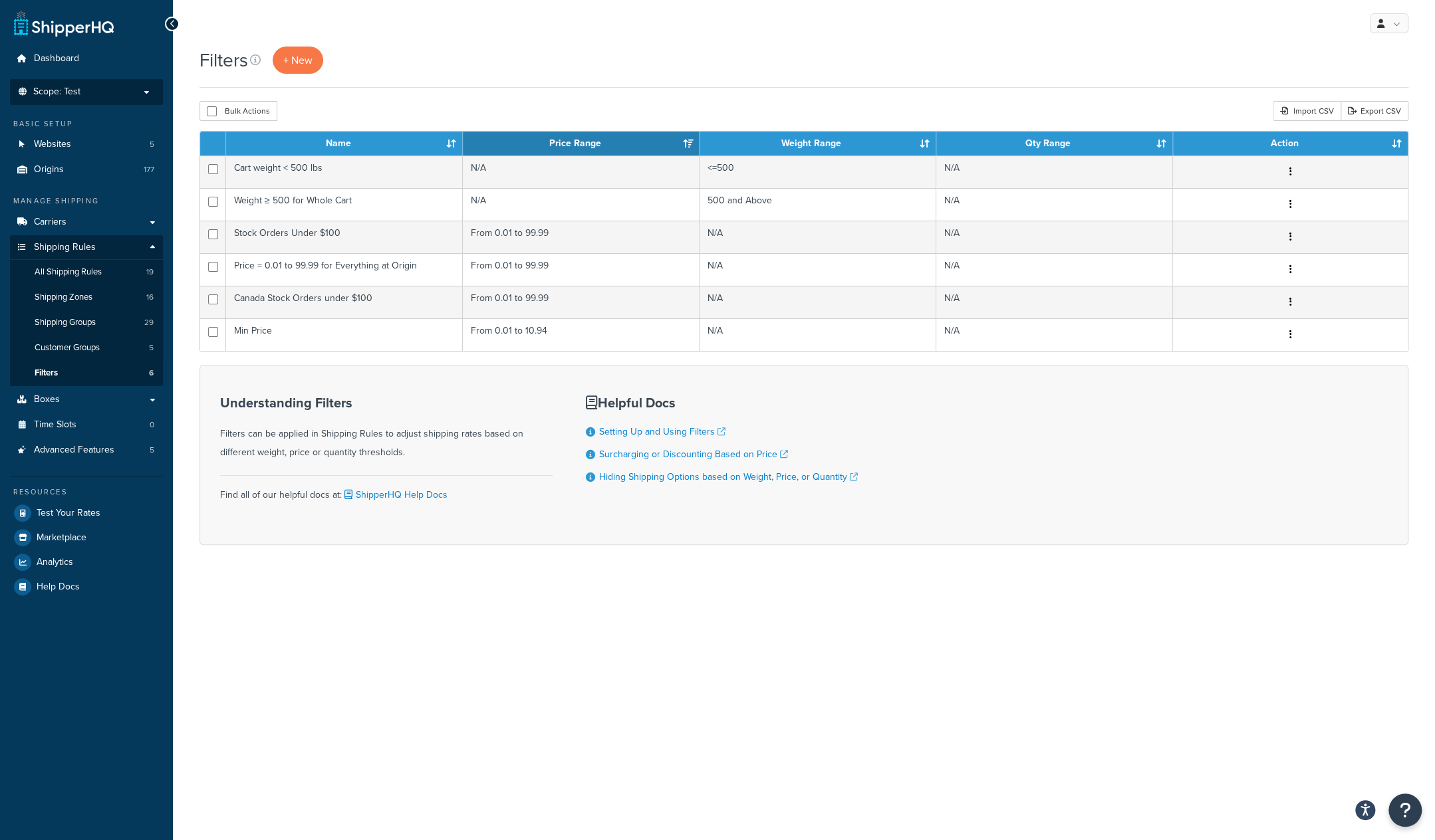
click at [86, 92] on p "Scope: Test" at bounding box center [86, 92] width 141 height 11
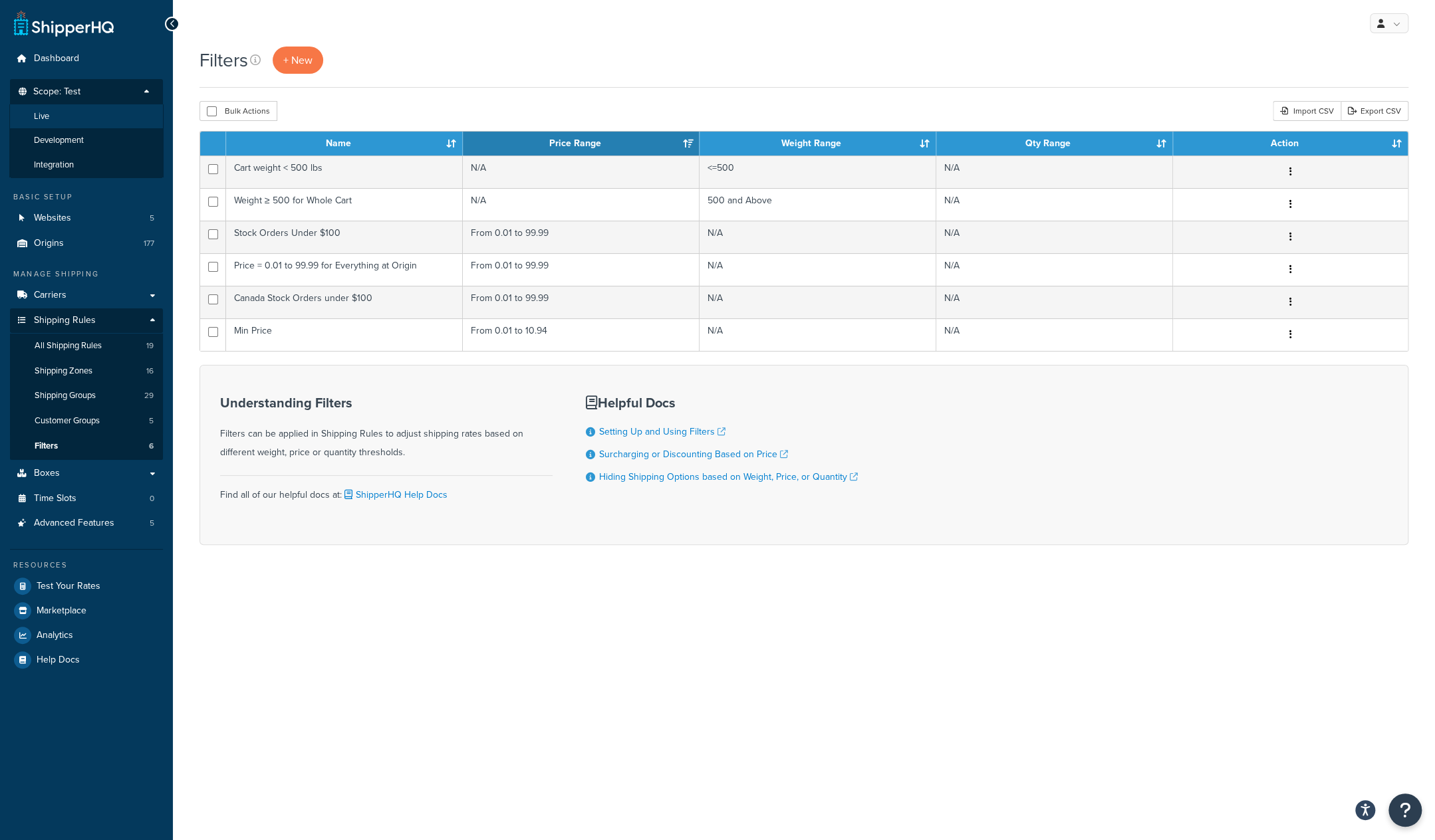
click at [66, 119] on li "Live" at bounding box center [86, 117] width 154 height 24
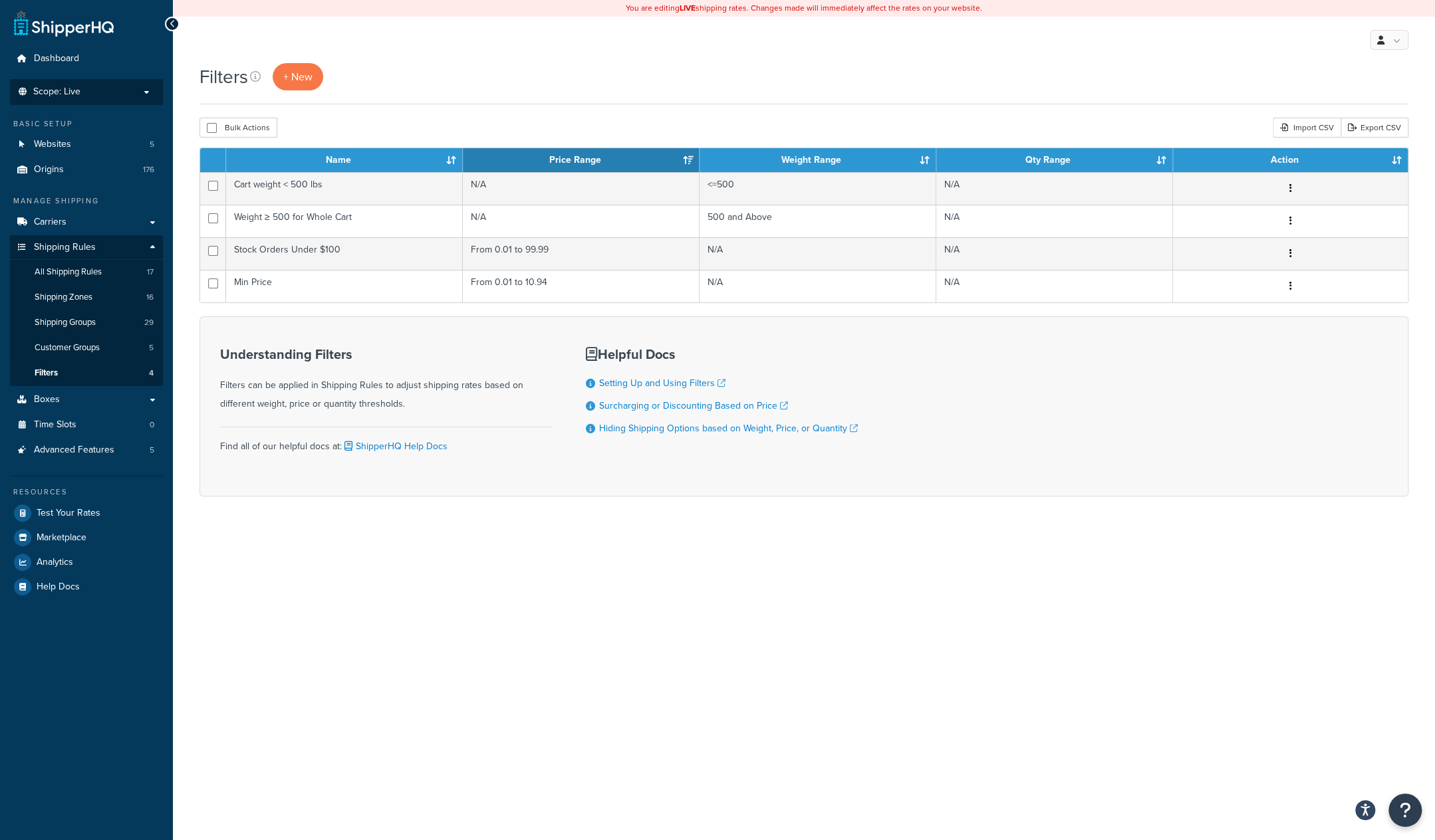
click at [86, 91] on p "Scope: Live" at bounding box center [86, 92] width 141 height 11
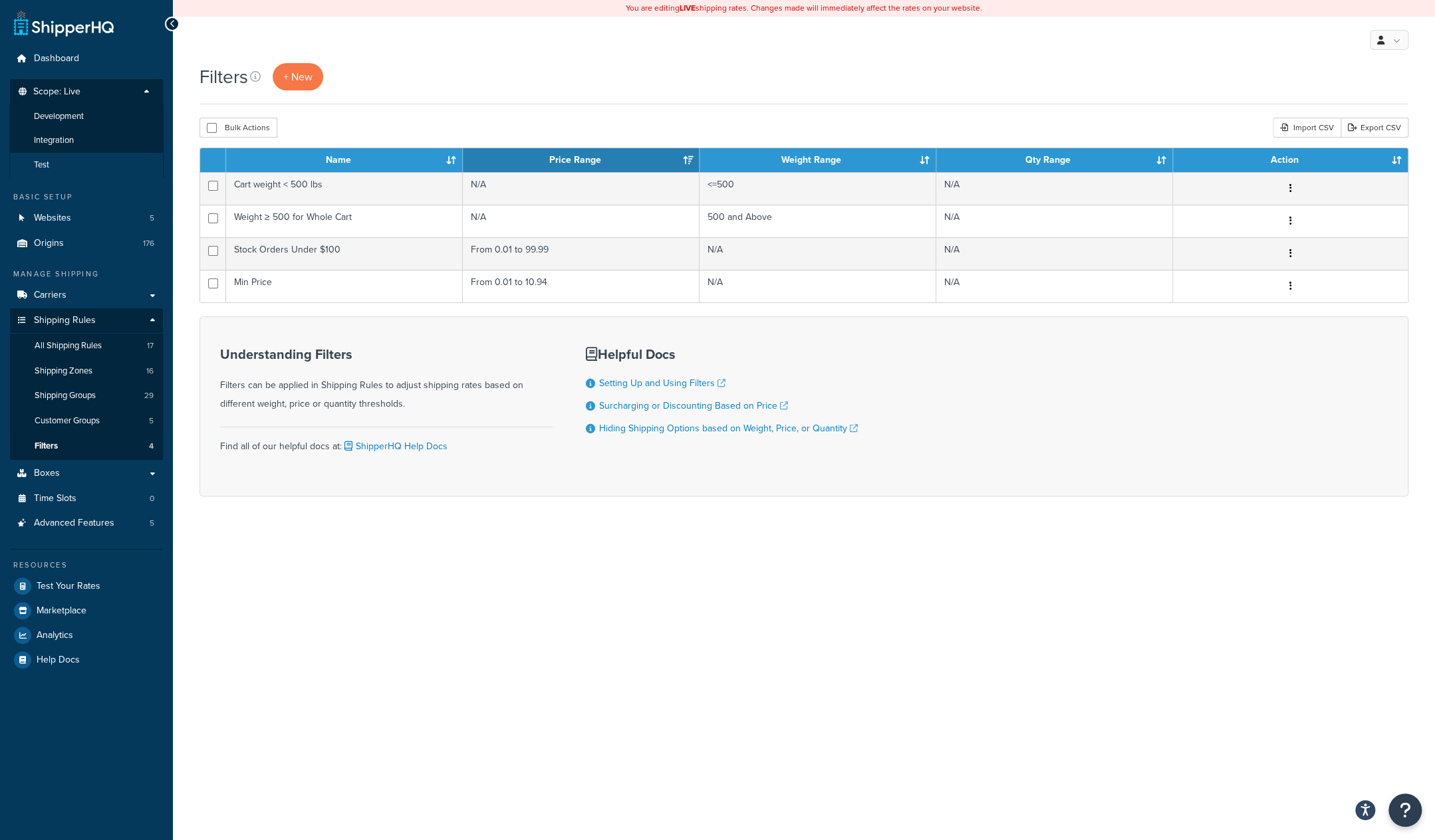
click at [43, 165] on span "Test" at bounding box center [41, 165] width 15 height 11
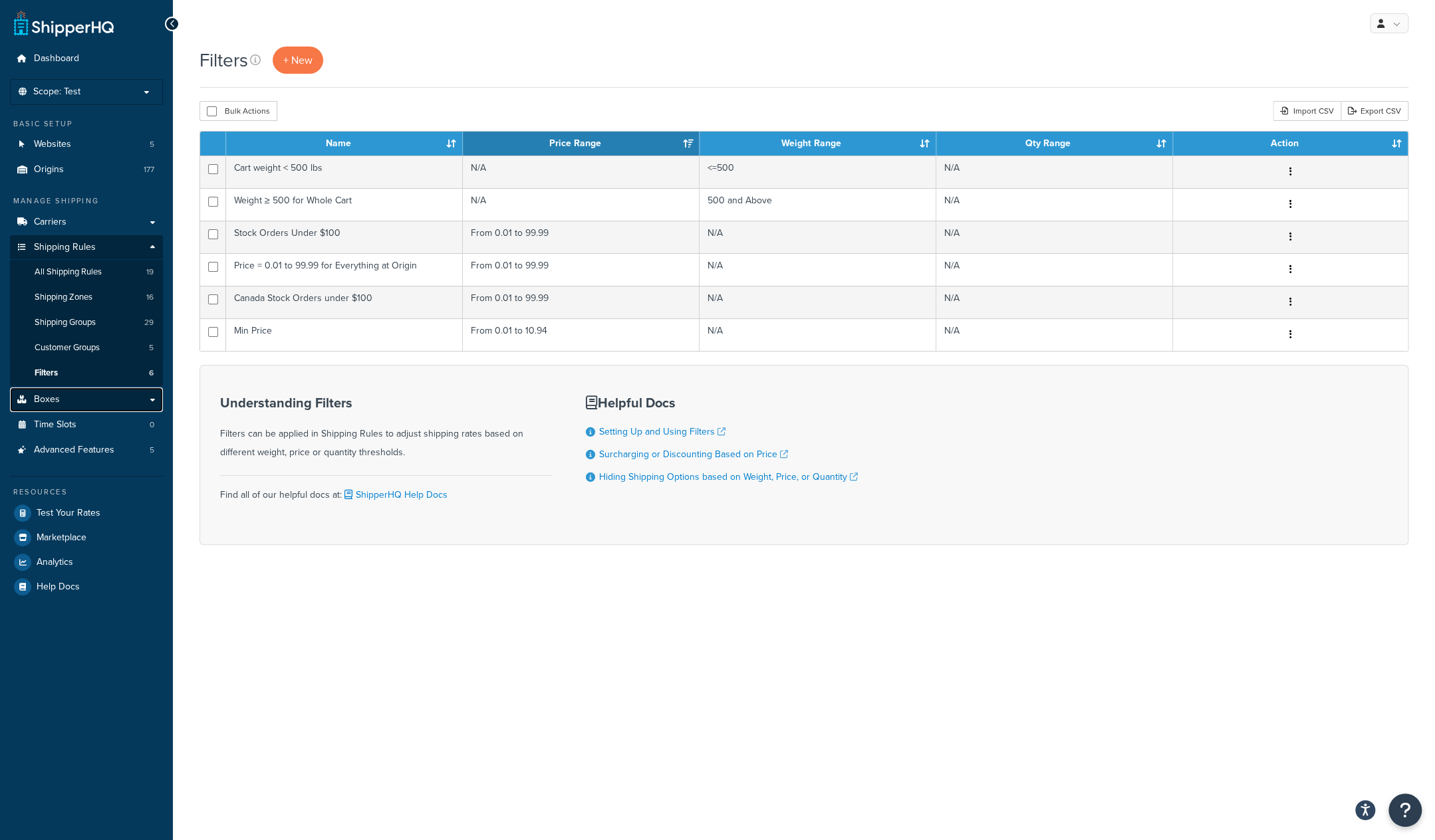
click at [68, 400] on link "Boxes" at bounding box center [87, 399] width 153 height 24
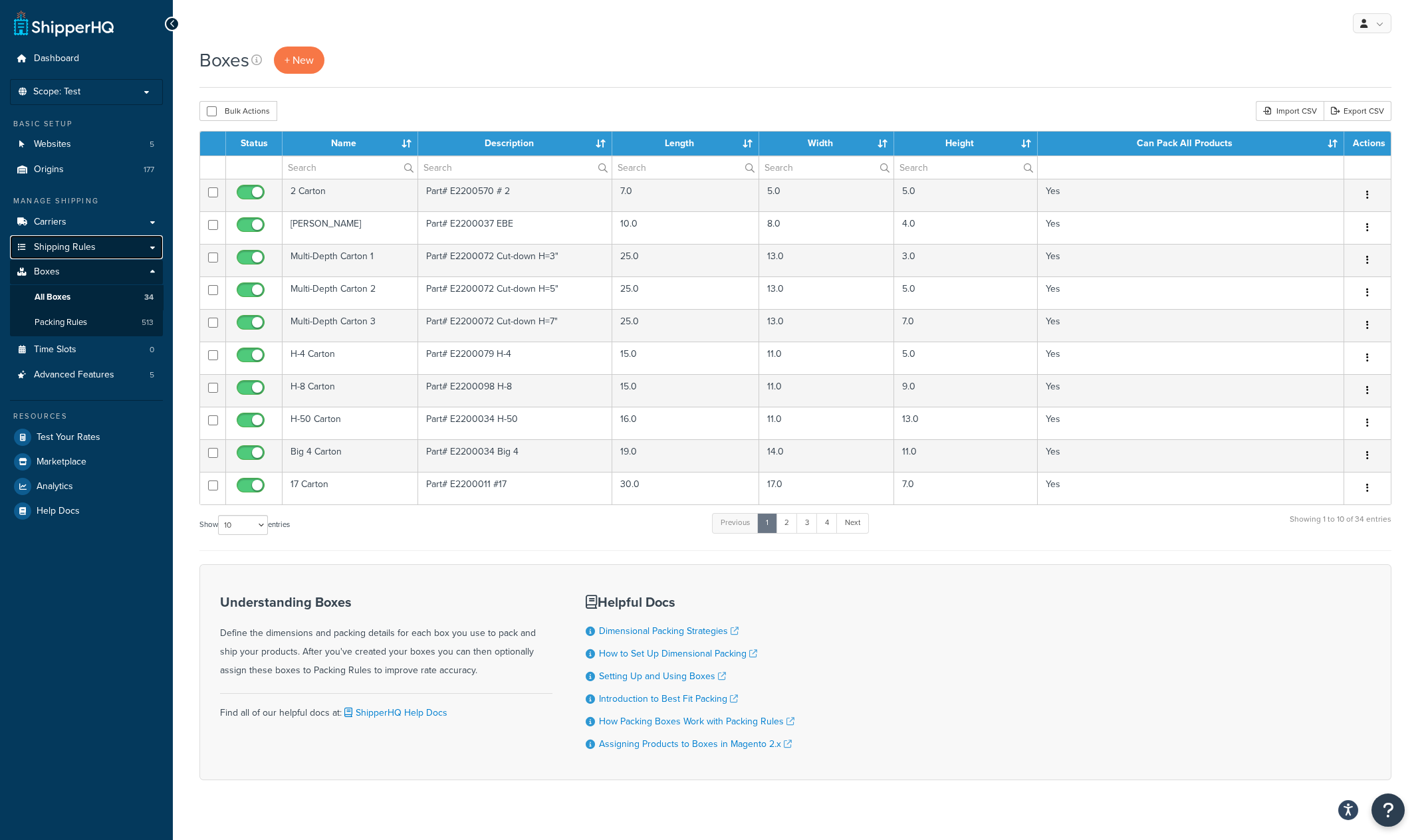
click at [79, 244] on span "Shipping Rules" at bounding box center [64, 247] width 62 height 11
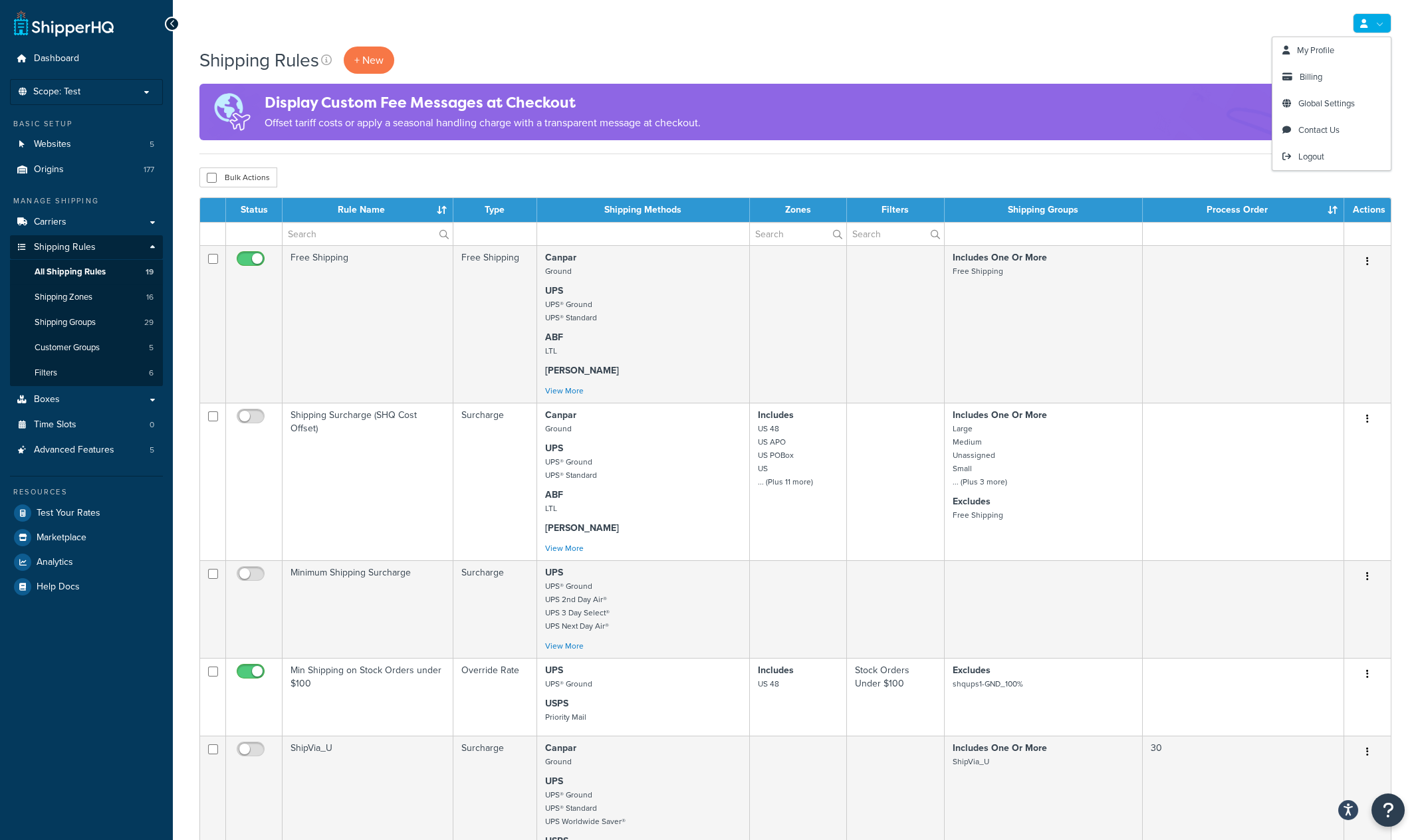
click at [1363, 22] on icon at bounding box center [1364, 23] width 7 height 8
click at [1321, 157] on span "Logout" at bounding box center [1312, 157] width 26 height 13
